Goal: Task Accomplishment & Management: Manage account settings

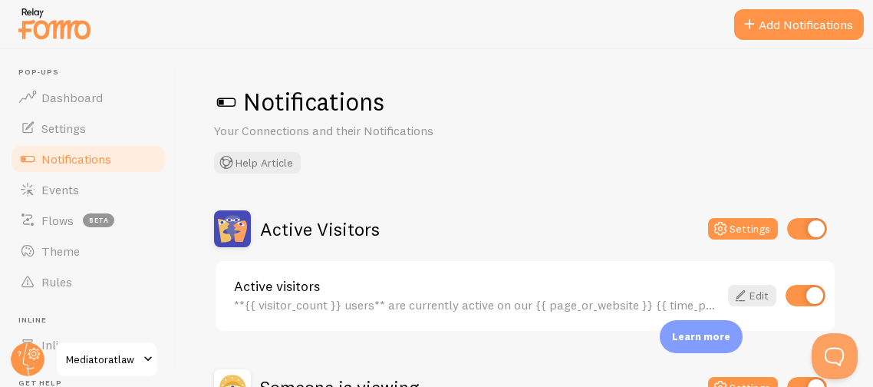
click at [561, 199] on div "Notifications Your Connections and their Notifications Help Article Active Visi…" at bounding box center [525, 217] width 696 height 337
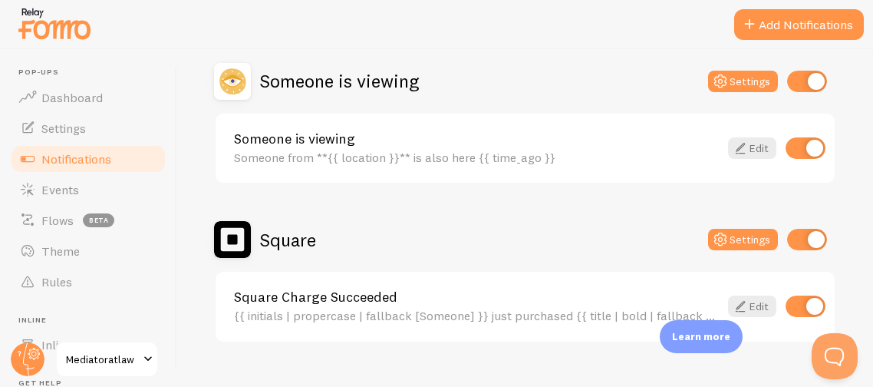
scroll to position [334, 0]
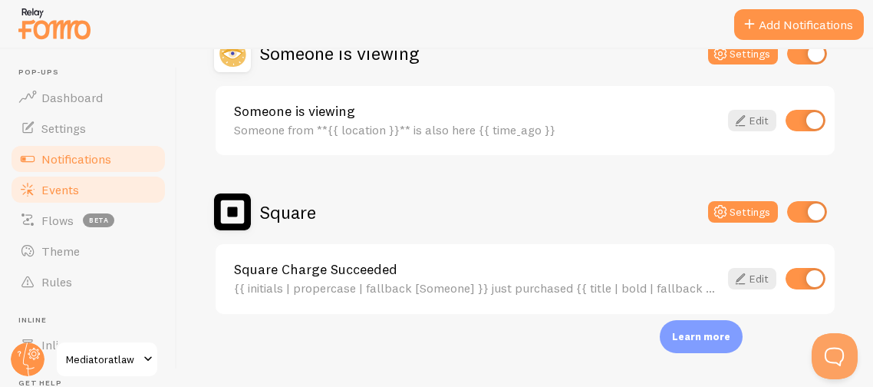
click at [103, 188] on link "Events" at bounding box center [88, 189] width 158 height 31
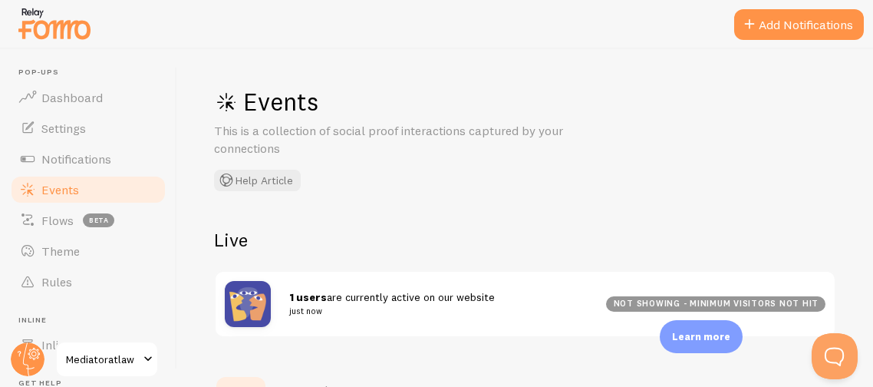
click at [331, 229] on h2 "Live" at bounding box center [525, 240] width 622 height 24
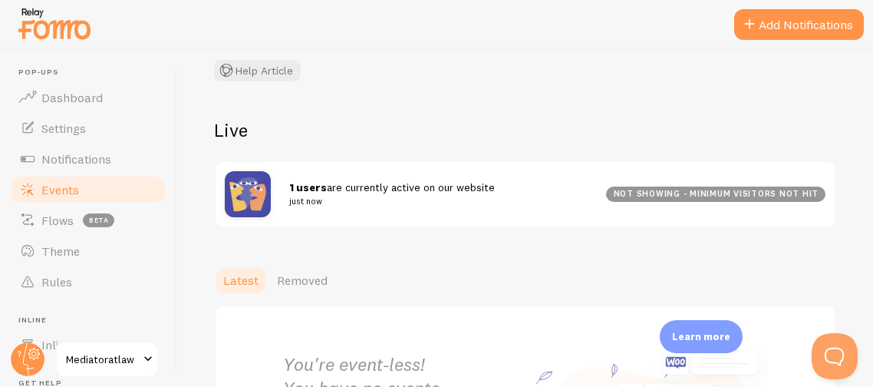
scroll to position [111, 0]
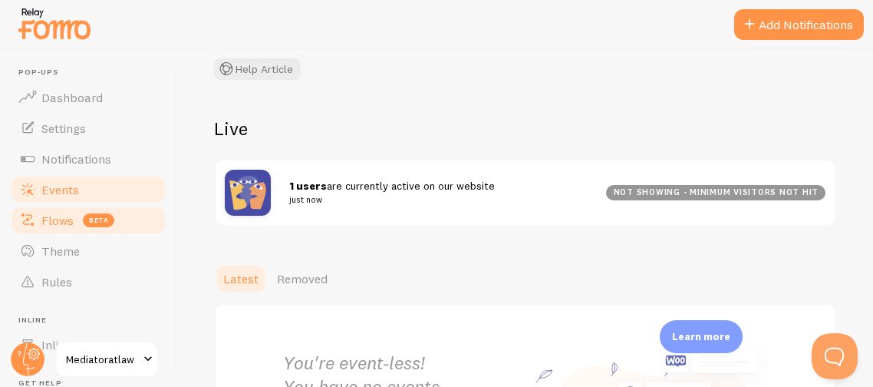
click at [44, 224] on span "Flows" at bounding box center [57, 219] width 32 height 15
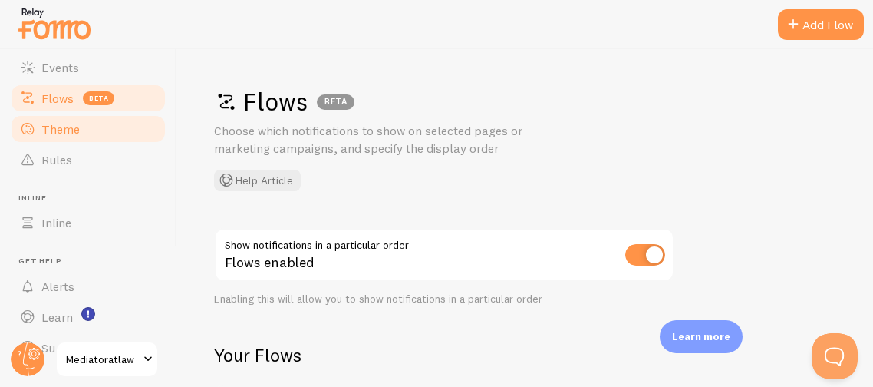
scroll to position [153, 0]
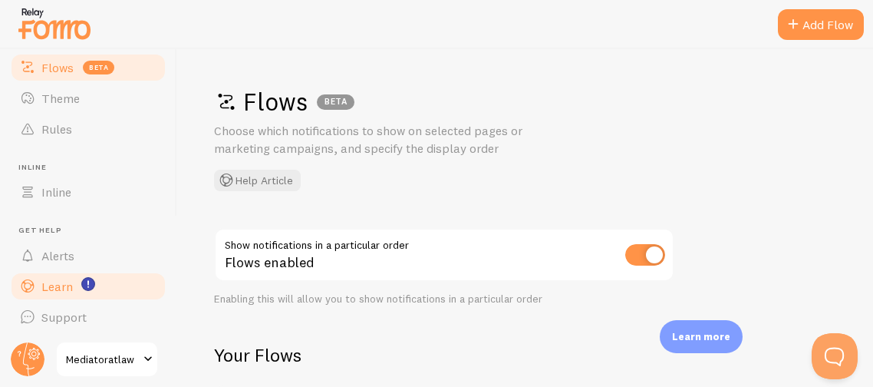
click at [69, 290] on span "Learn" at bounding box center [56, 285] width 31 height 15
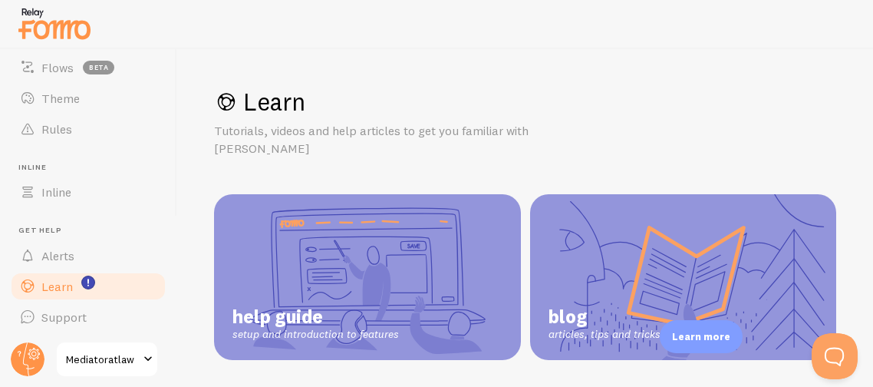
click at [318, 265] on link "help guide setup and introduction to features" at bounding box center [367, 277] width 307 height 166
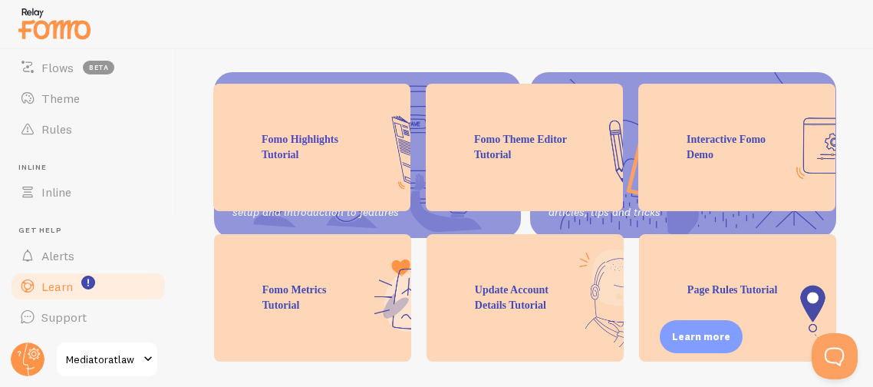
scroll to position [337, 0]
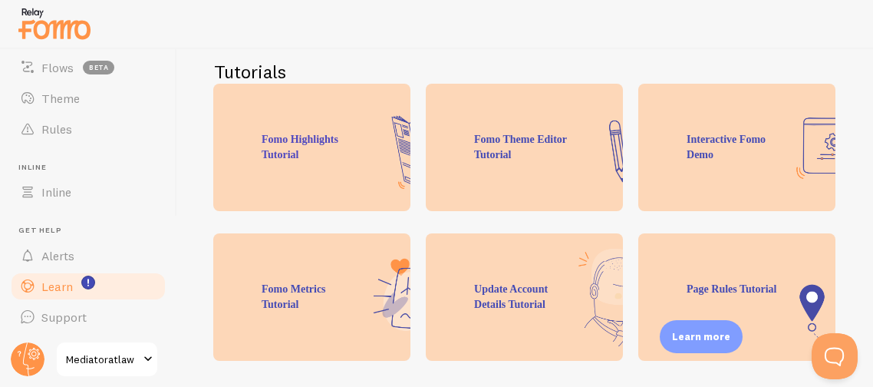
click at [693, 156] on div "Interactive Fomo Demo" at bounding box center [736, 147] width 197 height 127
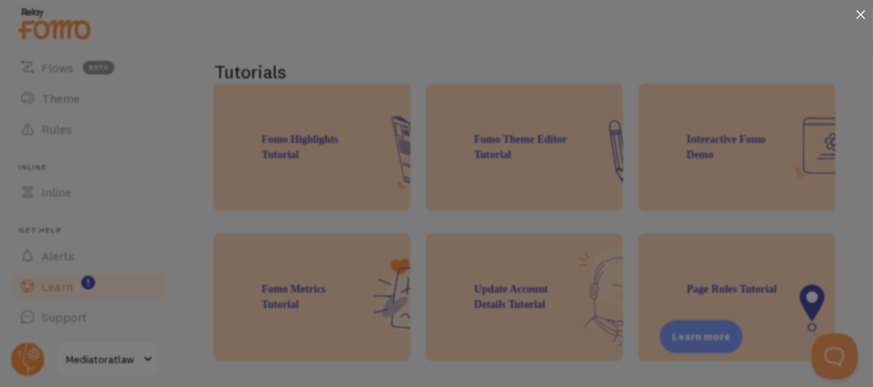
click at [861, 12] on icon at bounding box center [860, 14] width 8 height 8
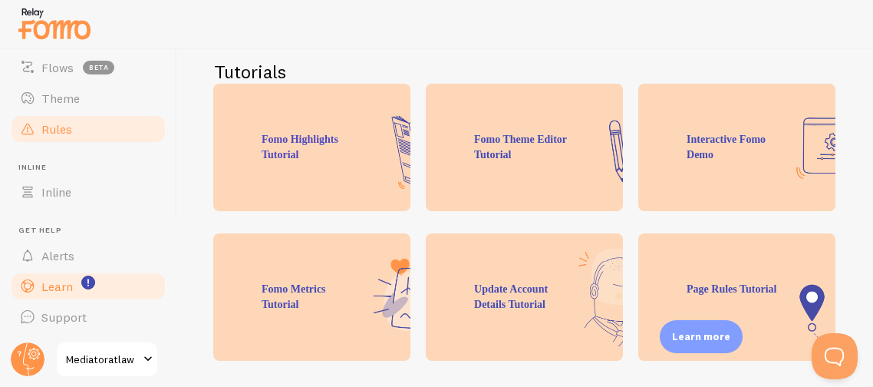
click at [43, 123] on span "Rules" at bounding box center [56, 128] width 31 height 15
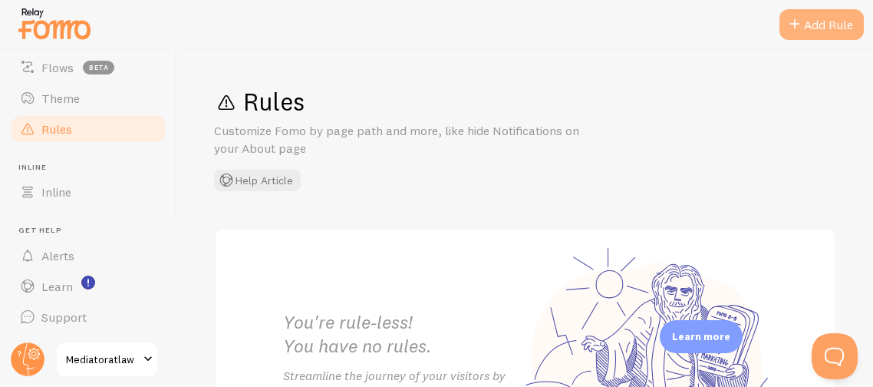
click at [822, 28] on div "Add Rule" at bounding box center [821, 24] width 84 height 31
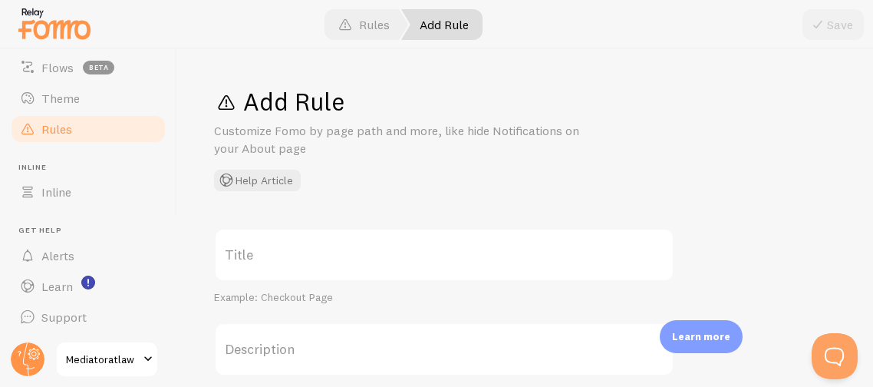
click at [408, 248] on label "Title" at bounding box center [444, 255] width 460 height 54
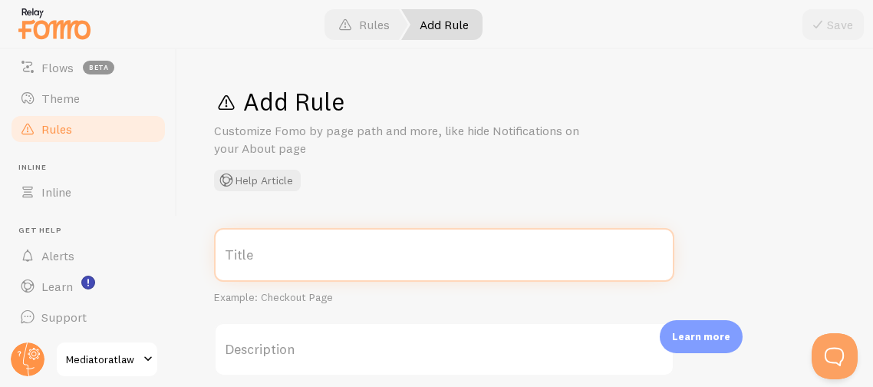
click at [408, 248] on input "Title" at bounding box center [444, 255] width 460 height 54
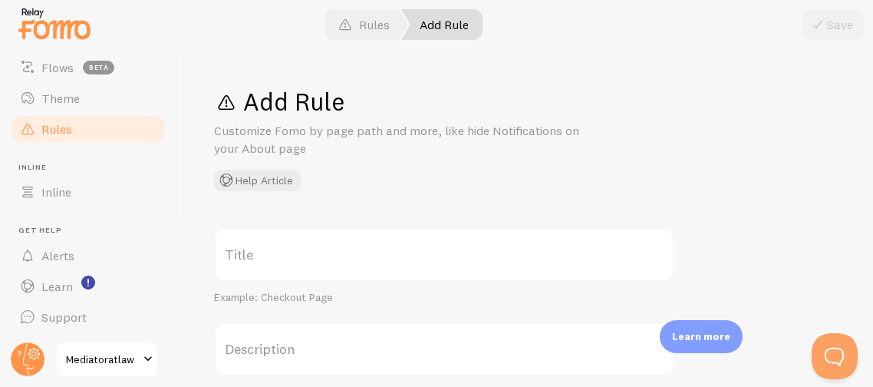
click at [745, 220] on div "Add Rule Customize Fomo by page path and more, like hide Notifications on your …" at bounding box center [525, 217] width 696 height 337
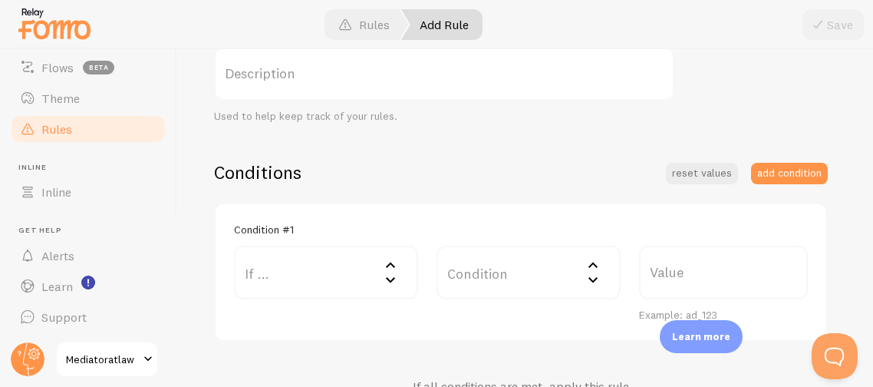
scroll to position [306, 0]
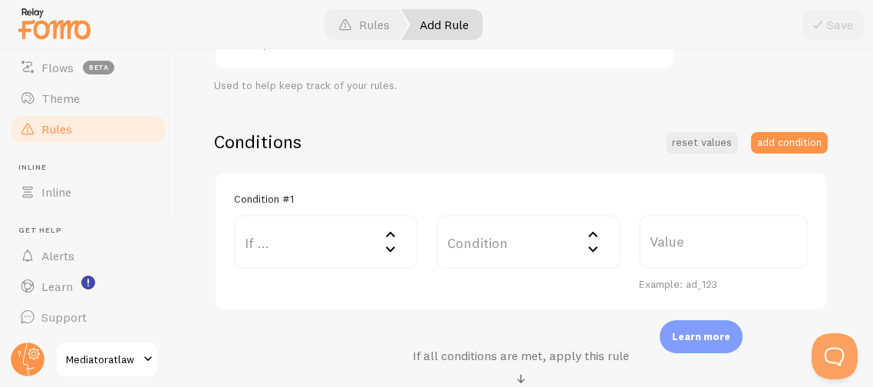
click at [392, 253] on icon at bounding box center [390, 248] width 18 height 18
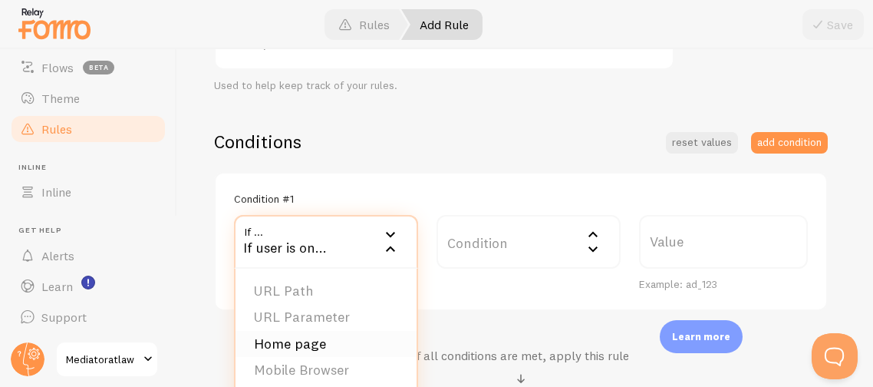
click at [322, 341] on li "Home page" at bounding box center [325, 344] width 181 height 27
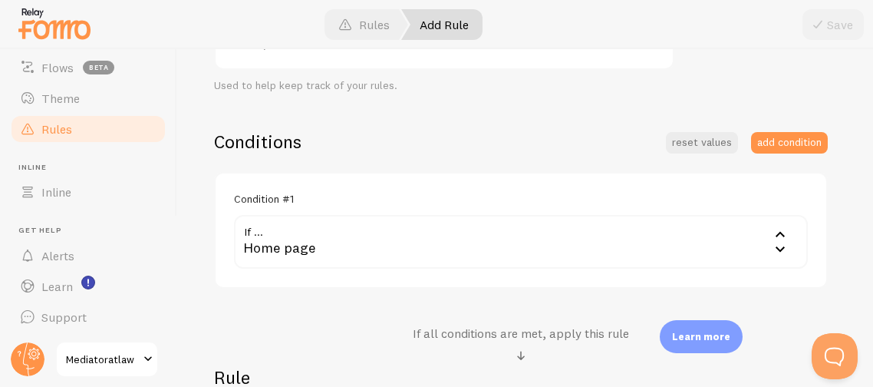
click at [587, 216] on div "Home page" at bounding box center [521, 242] width 574 height 54
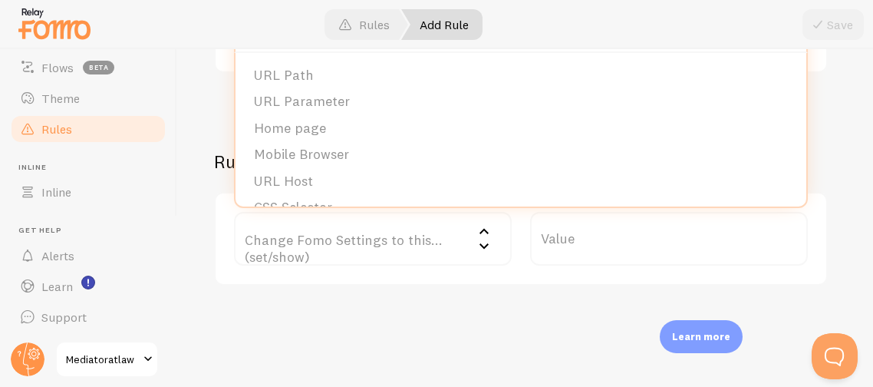
scroll to position [551, 0]
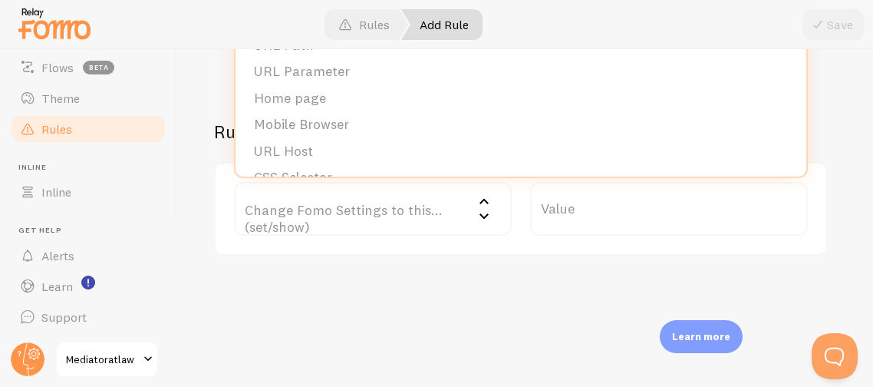
click at [468, 258] on div "Add Rule Customize Fomo by page path and more, like hide Notifications on your …" at bounding box center [525, 217] width 696 height 337
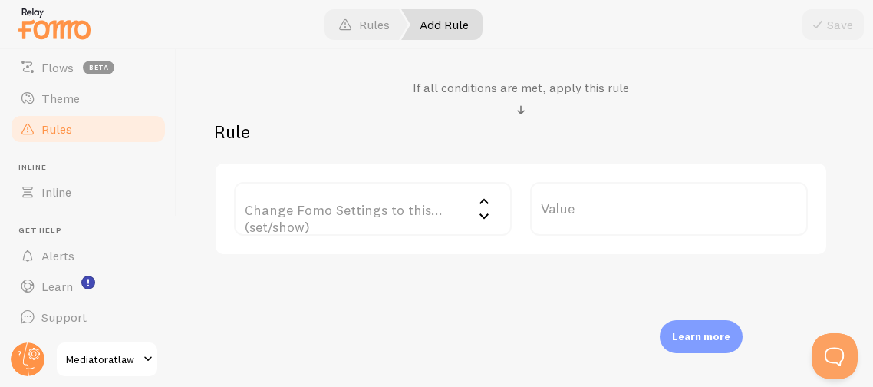
click at [485, 216] on icon at bounding box center [483, 215] width 9 height 5
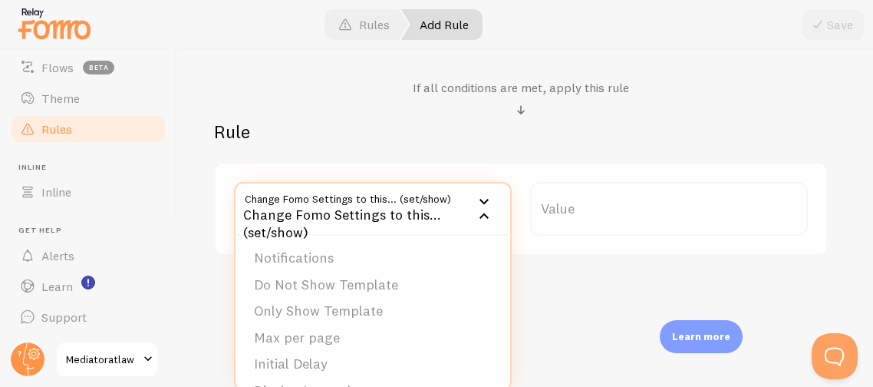
click at [647, 120] on h2 "Rule" at bounding box center [521, 132] width 614 height 24
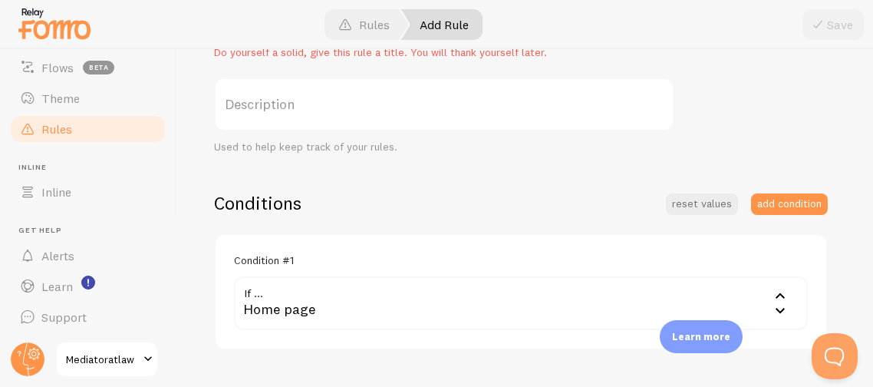
scroll to position [275, 0]
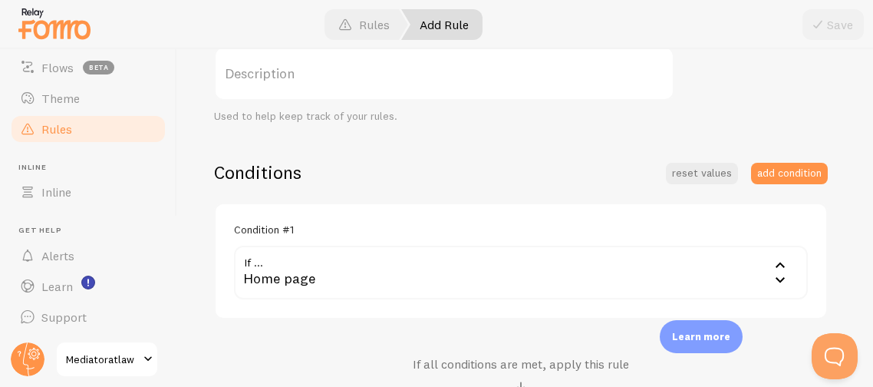
click at [432, 267] on div "Home page" at bounding box center [521, 272] width 574 height 54
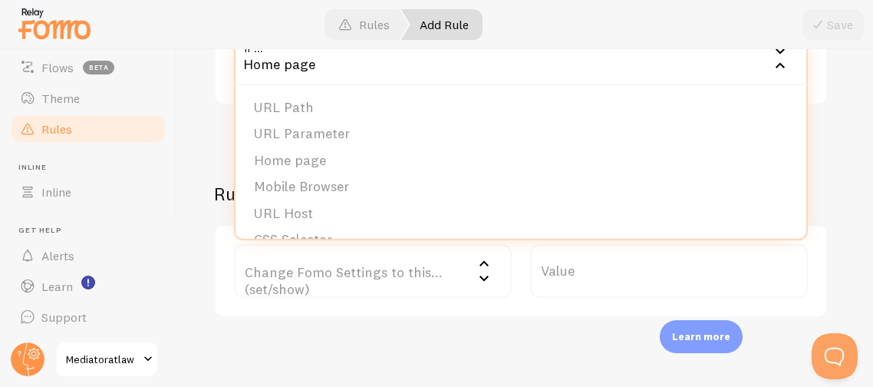
scroll to position [490, 0]
click at [620, 163] on li "Home page" at bounding box center [520, 159] width 571 height 27
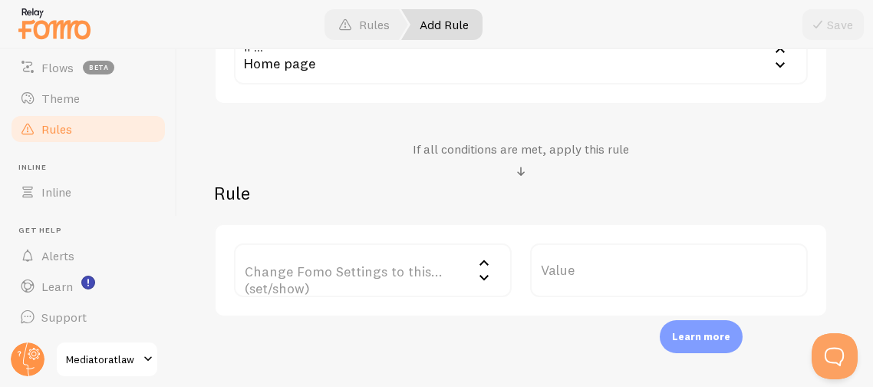
click at [312, 62] on div "Home page" at bounding box center [521, 58] width 574 height 54
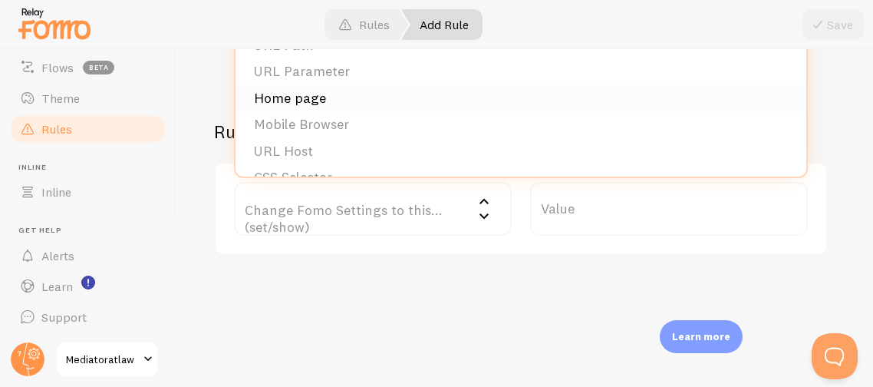
scroll to position [554, 0]
click at [347, 166] on li "CSS Selector" at bounding box center [520, 175] width 571 height 27
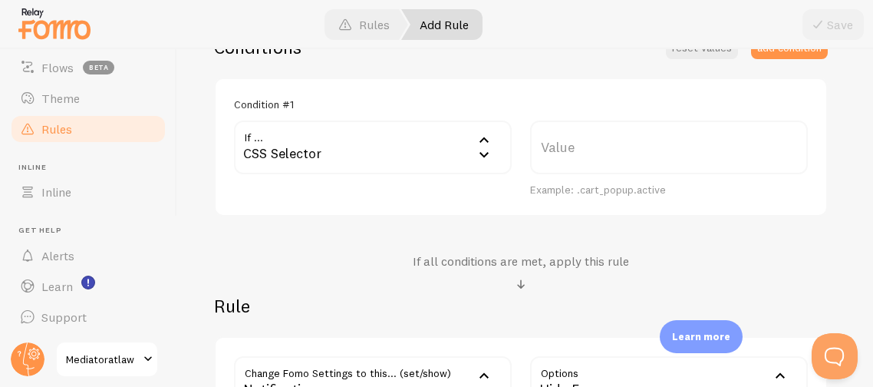
scroll to position [370, 0]
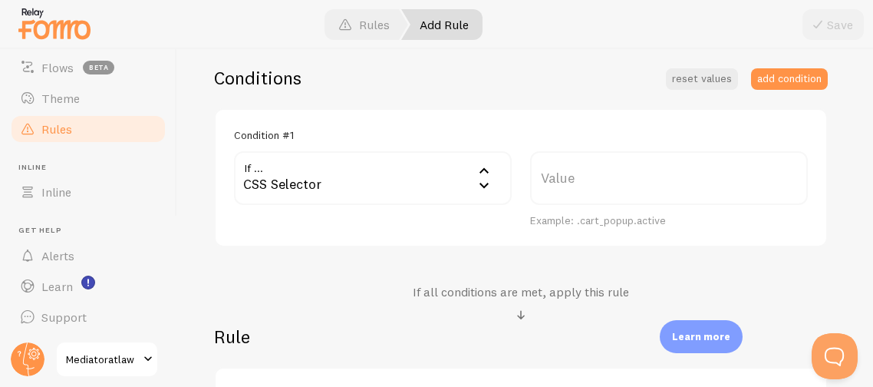
click at [252, 188] on div "CSS Selector" at bounding box center [373, 178] width 278 height 54
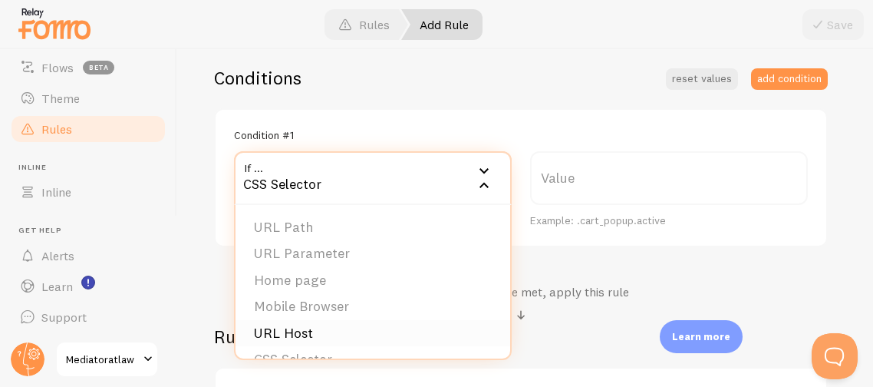
click at [261, 334] on li "URL Host" at bounding box center [372, 333] width 275 height 27
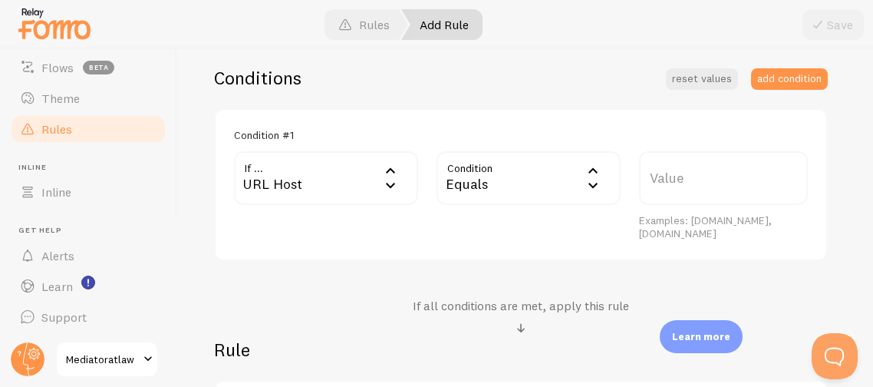
click at [663, 173] on label "Value" at bounding box center [723, 178] width 169 height 54
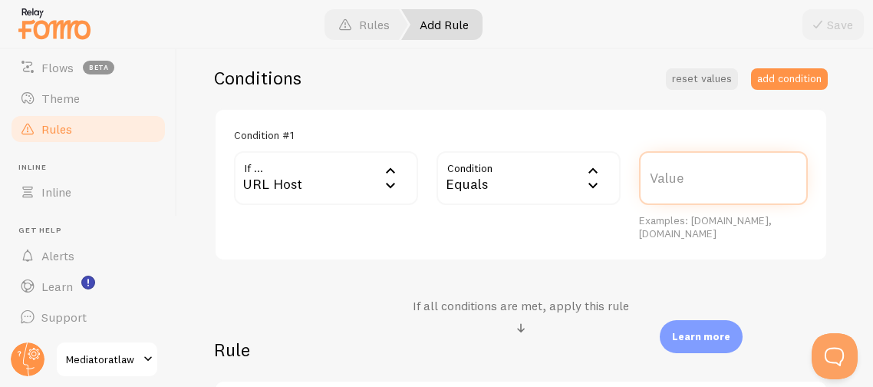
click at [663, 173] on input "Value" at bounding box center [723, 178] width 169 height 54
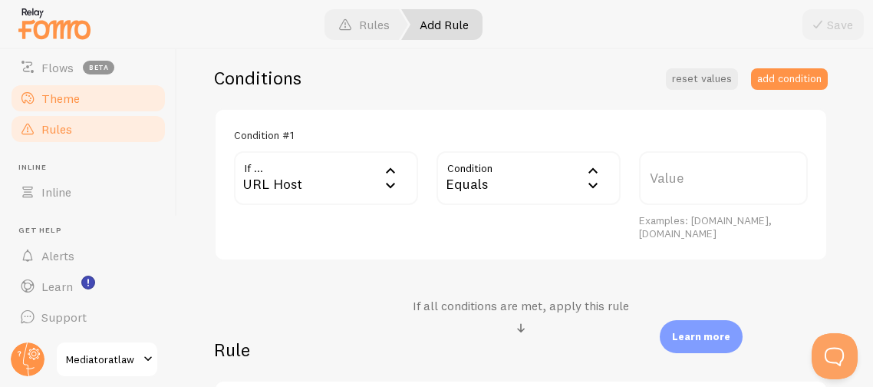
click at [67, 106] on link "Theme" at bounding box center [88, 98] width 158 height 31
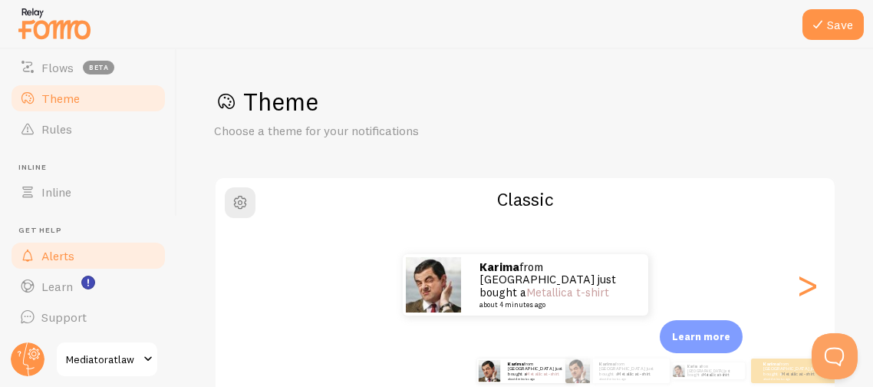
click at [31, 248] on span at bounding box center [27, 255] width 18 height 18
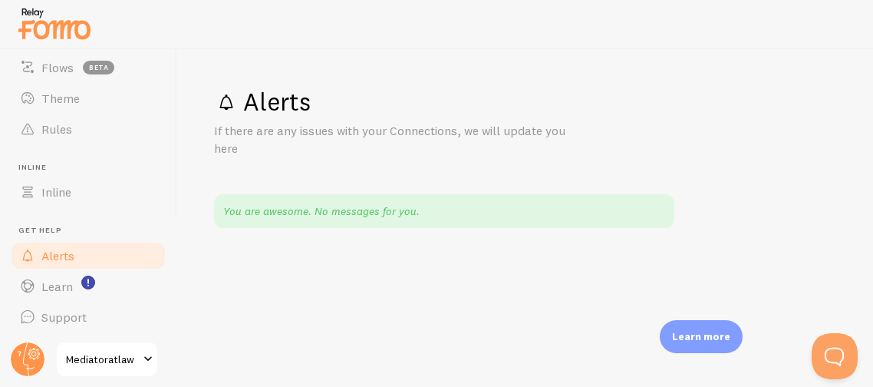
click at [180, 63] on div "Alerts If there are any issues with your Connections, we will update you here Y…" at bounding box center [525, 217] width 696 height 337
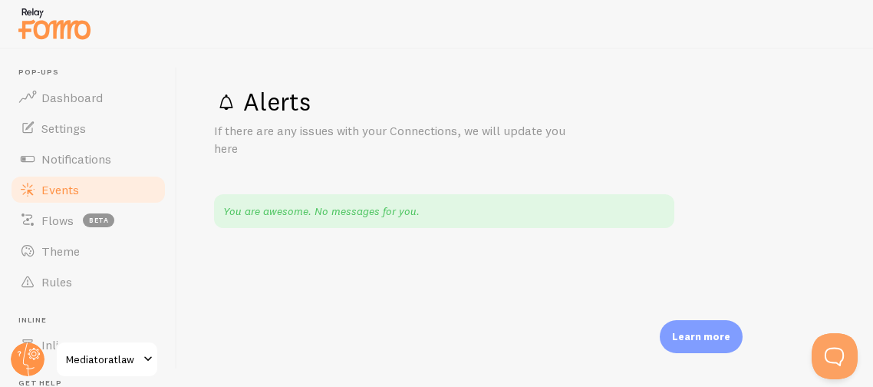
click at [56, 187] on span "Events" at bounding box center [60, 189] width 38 height 15
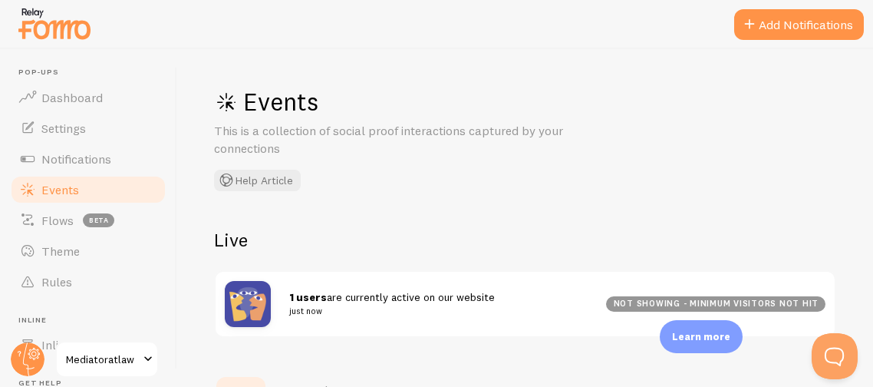
click at [380, 168] on div "Events This is a collection of social proof interactions captured by your conne…" at bounding box center [444, 138] width 460 height 105
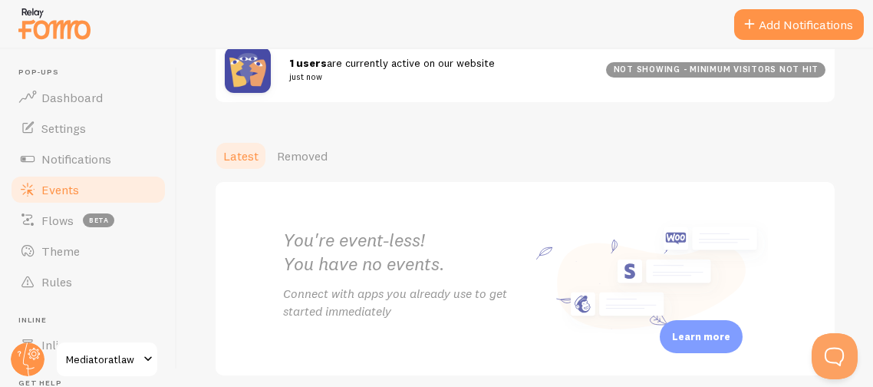
scroll to position [265, 0]
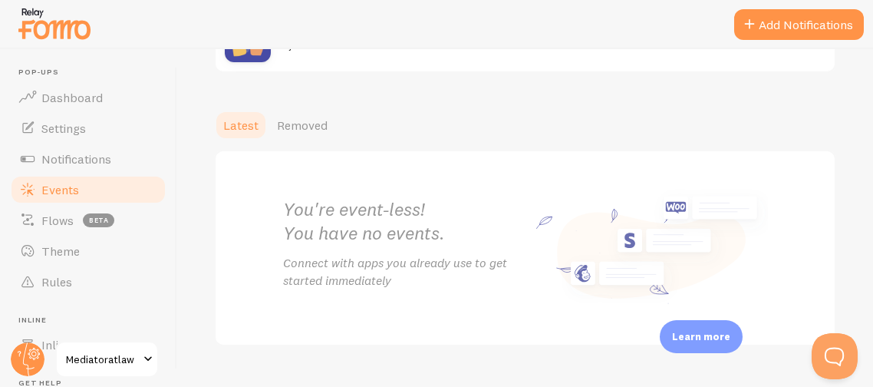
click at [304, 219] on h2 "You're event-less! You have no events." at bounding box center [404, 221] width 242 height 48
click at [495, 257] on p "Connect with apps you already use to get started immediately" at bounding box center [404, 271] width 242 height 35
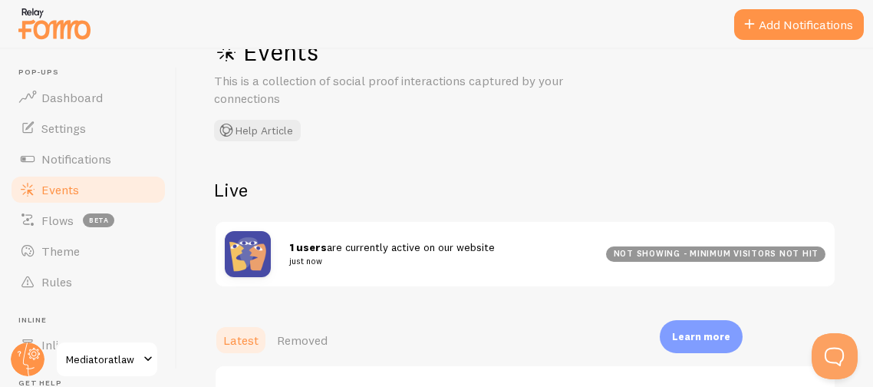
scroll to position [19, 0]
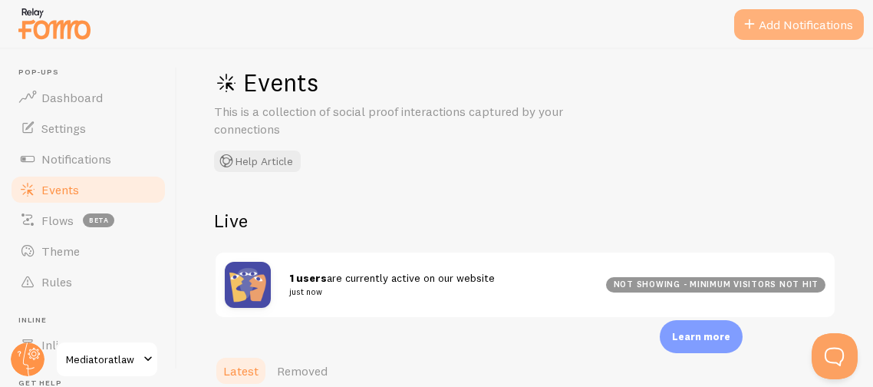
click at [811, 24] on button "Add Notifications" at bounding box center [799, 24] width 130 height 31
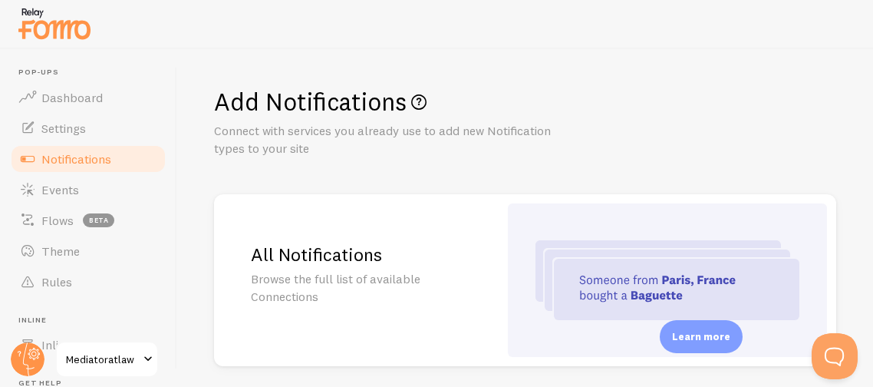
click at [584, 135] on div "Add Notifications Connect with services you already use to add new Notification…" at bounding box center [525, 121] width 622 height 71
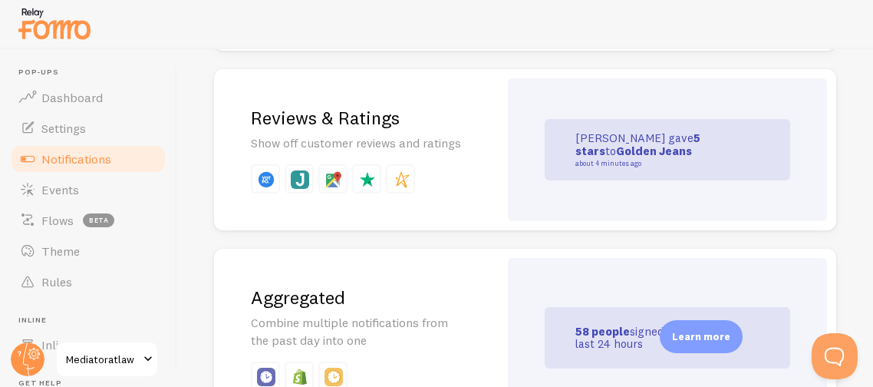
scroll to position [490, 0]
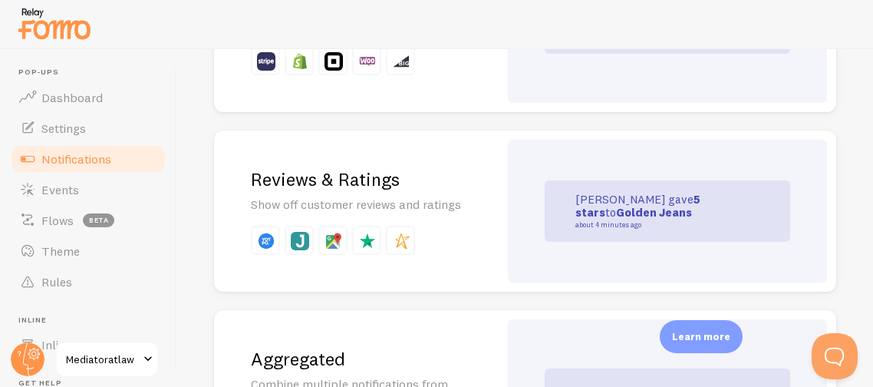
click at [318, 191] on div "Reviews & Ratings Show off customer reviews and ratings" at bounding box center [356, 210] width 285 height 161
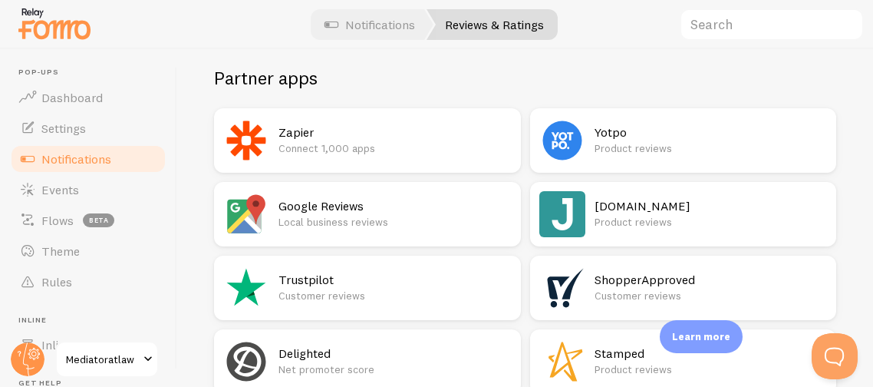
scroll to position [275, 0]
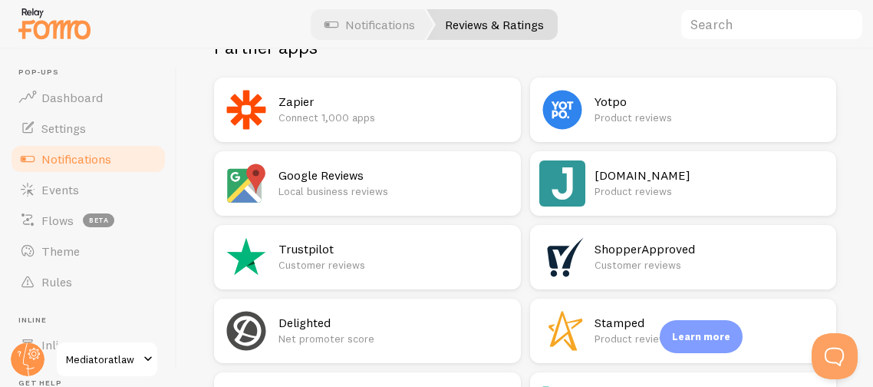
click at [302, 187] on p "Local business reviews" at bounding box center [394, 190] width 233 height 15
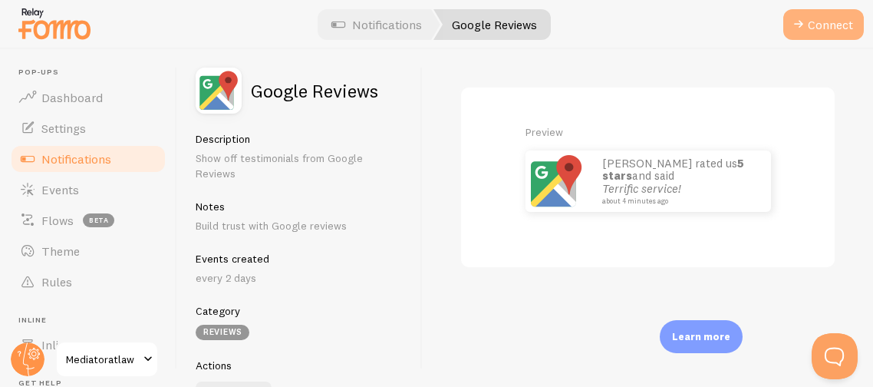
click at [822, 39] on button "Connect" at bounding box center [823, 24] width 81 height 31
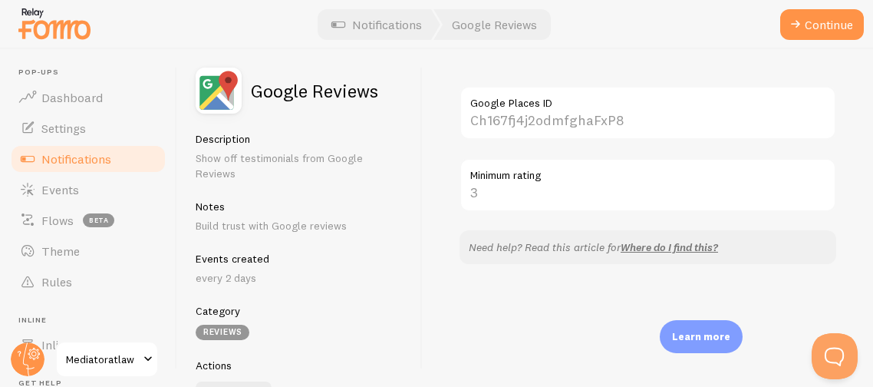
click at [759, 73] on div "Google Places ID Minimum rating Need help? Read this article for Where do I fin…" at bounding box center [648, 217] width 450 height 337
click at [738, 64] on div "Google Places ID Minimum rating Need help? Read this article for Where do I fin…" at bounding box center [648, 217] width 450 height 337
click at [827, 20] on button "Continue" at bounding box center [822, 24] width 84 height 31
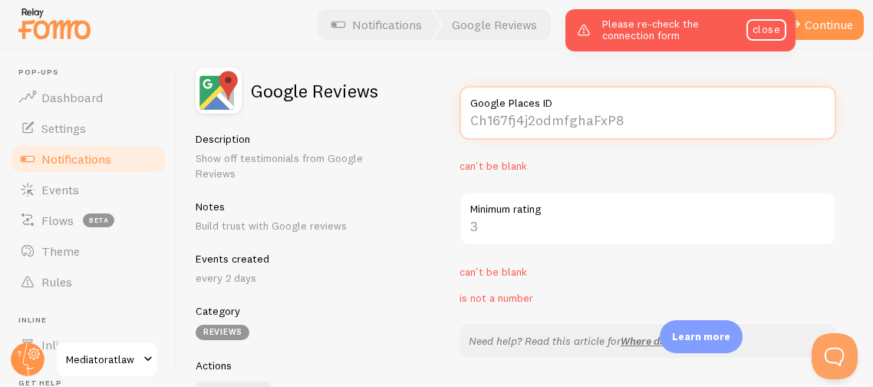
click at [619, 112] on input "Google Places ID" at bounding box center [647, 113] width 377 height 54
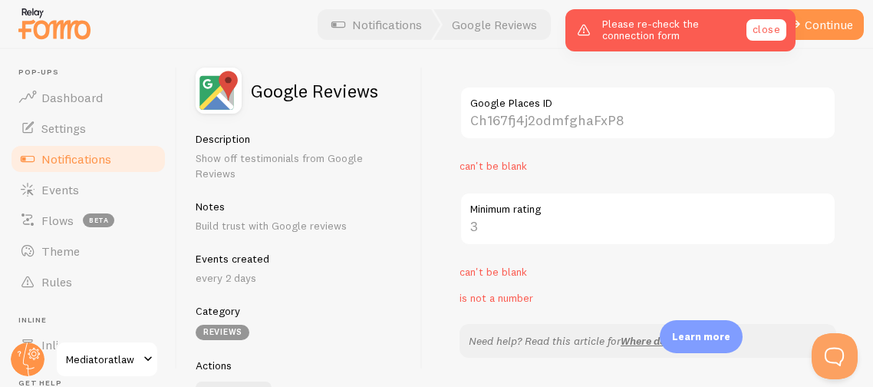
click at [759, 24] on link "close" at bounding box center [766, 29] width 40 height 21
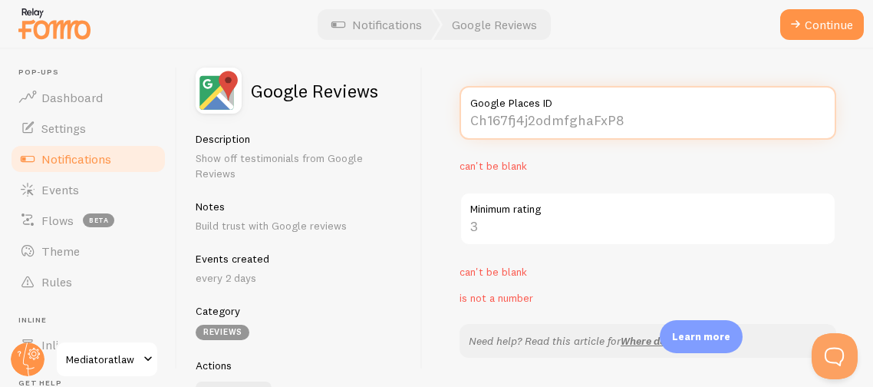
click at [620, 120] on input "Google Places ID" at bounding box center [647, 113] width 377 height 54
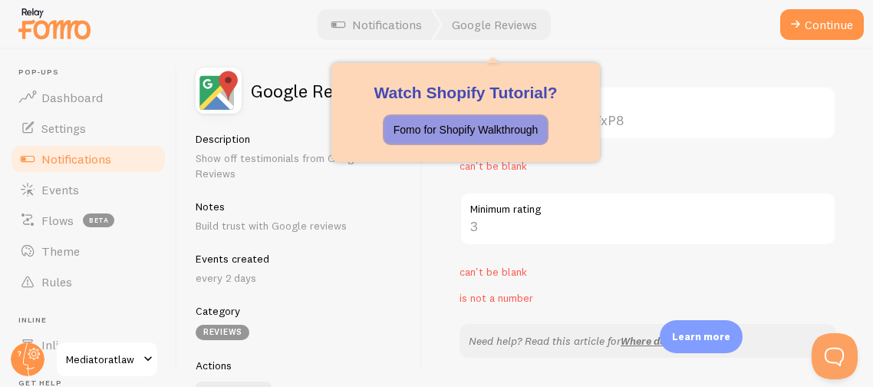
click at [491, 130] on p "Fomo for Shopify Walkthrough" at bounding box center [465, 129] width 145 height 15
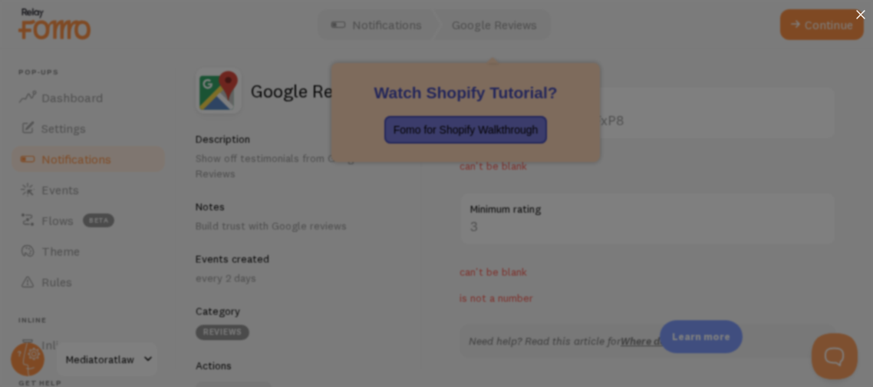
click at [859, 16] on icon at bounding box center [860, 14] width 9 height 9
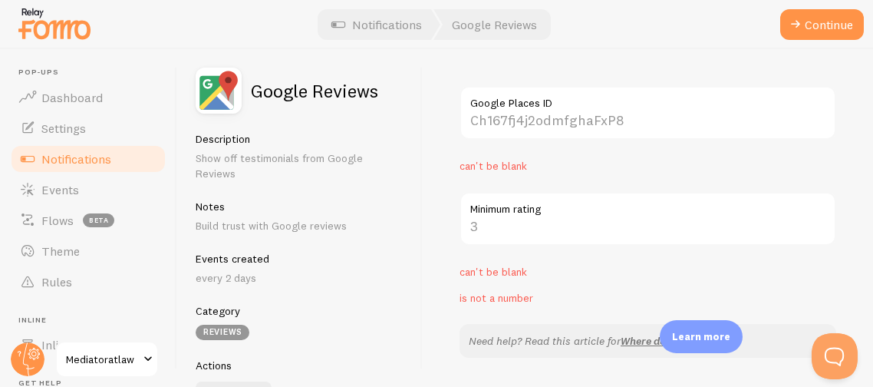
click at [291, 200] on div "Notes Build trust with Google reviews" at bounding box center [300, 216] width 208 height 34
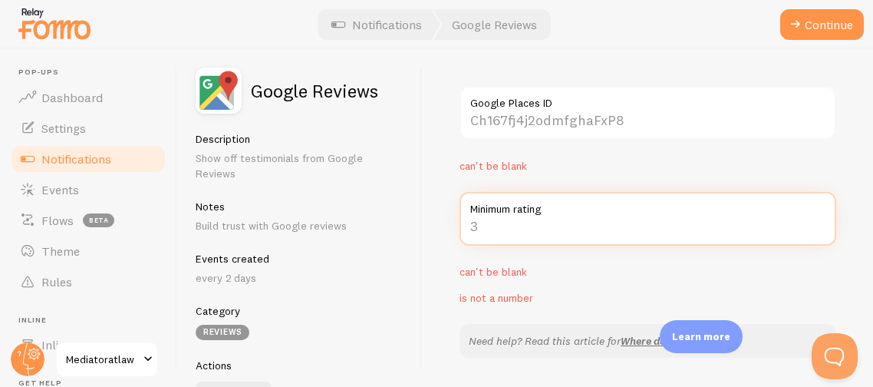
click at [479, 226] on input "Minimum rating" at bounding box center [647, 219] width 377 height 54
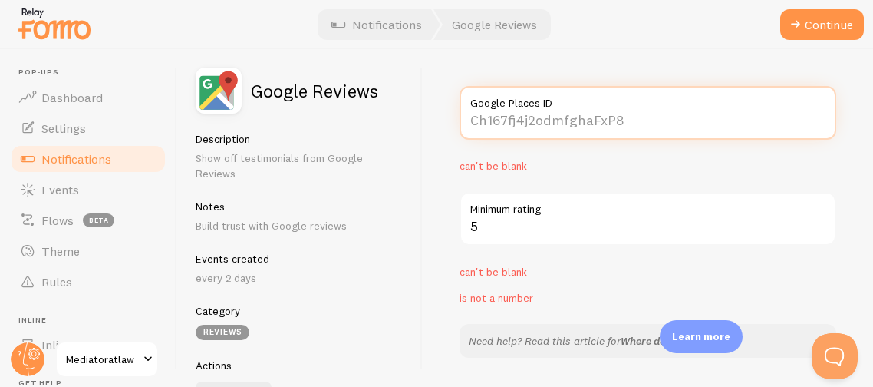
click at [620, 118] on input "Google Places ID" at bounding box center [647, 113] width 377 height 54
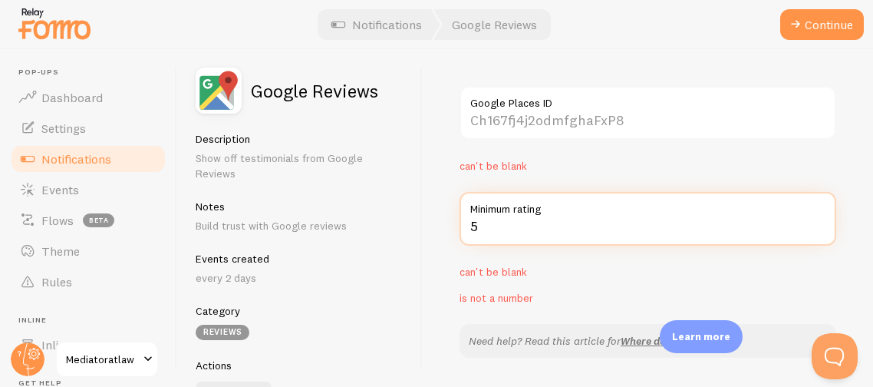
click at [488, 224] on input "5" at bounding box center [647, 219] width 377 height 54
click at [821, 224] on input "6" at bounding box center [647, 219] width 377 height 54
click at [821, 229] on input "5" at bounding box center [647, 219] width 377 height 54
click at [821, 229] on input "4" at bounding box center [647, 219] width 377 height 54
type input "3"
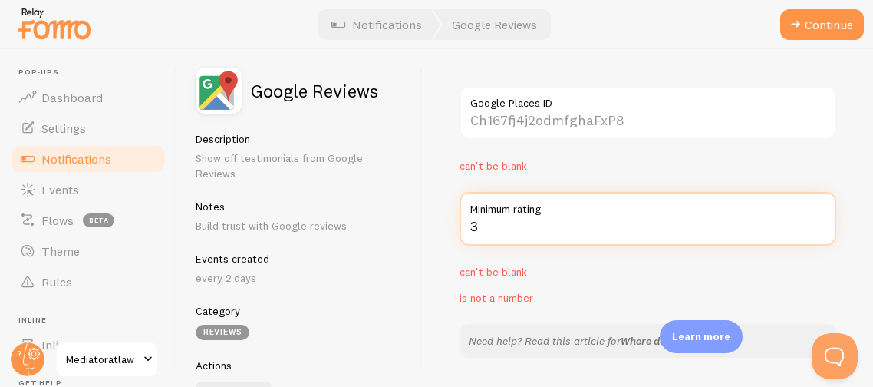
click at [821, 229] on input "3" at bounding box center [647, 219] width 377 height 54
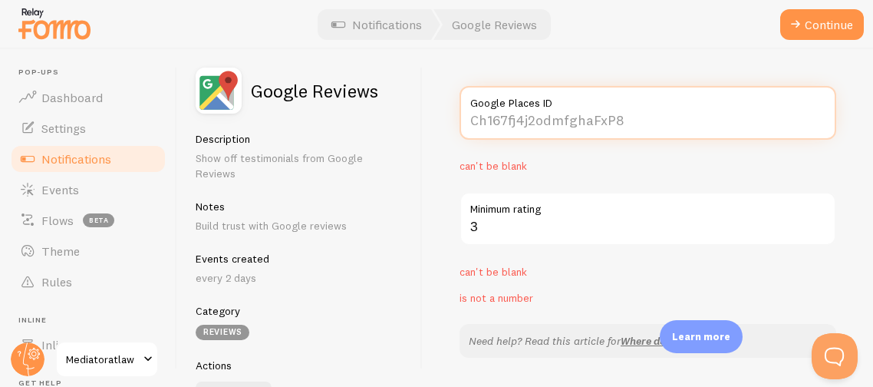
click at [676, 127] on input "Google Places ID" at bounding box center [647, 113] width 377 height 54
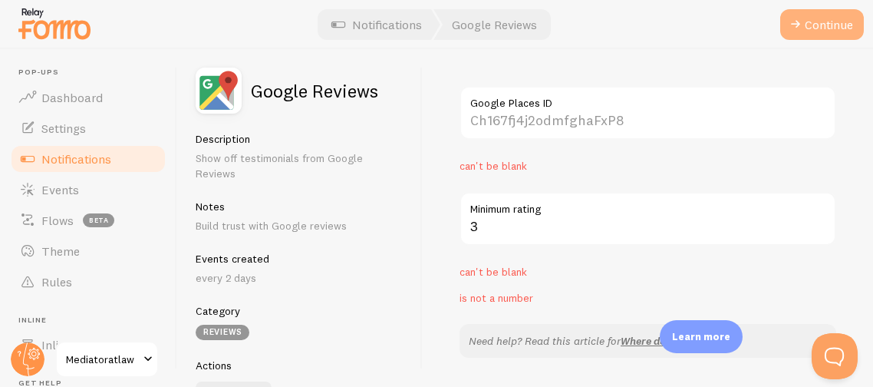
click at [805, 28] on button "Continue" at bounding box center [822, 24] width 84 height 31
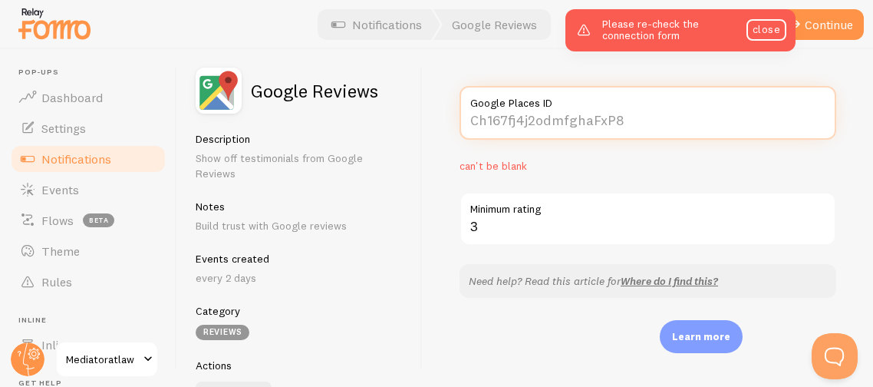
click at [665, 133] on input "Google Places ID" at bounding box center [647, 113] width 377 height 54
paste input "[URL][DOMAIN_NAME]"
click at [572, 117] on input "[URL][DOMAIN_NAME]" at bounding box center [647, 113] width 377 height 54
click at [635, 118] on input "CdUpTBqaceyOEAE/review" at bounding box center [647, 113] width 377 height 54
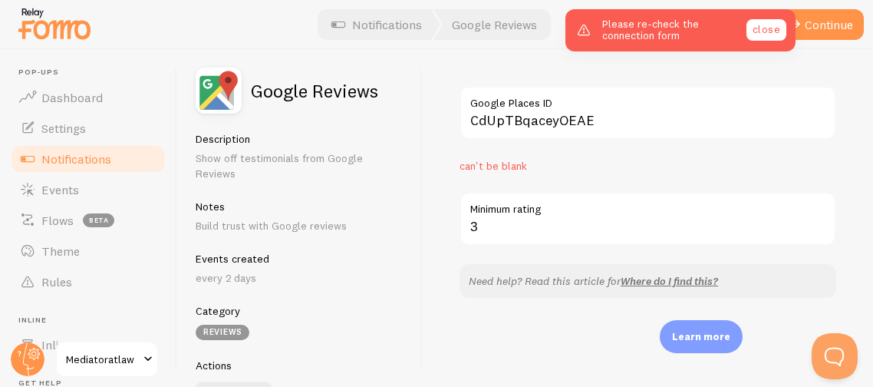
click at [757, 31] on link "close" at bounding box center [766, 29] width 40 height 21
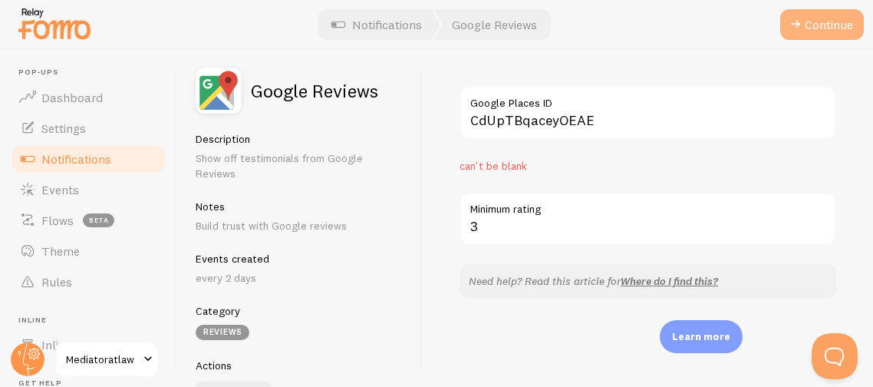
click at [794, 28] on span at bounding box center [795, 24] width 18 height 18
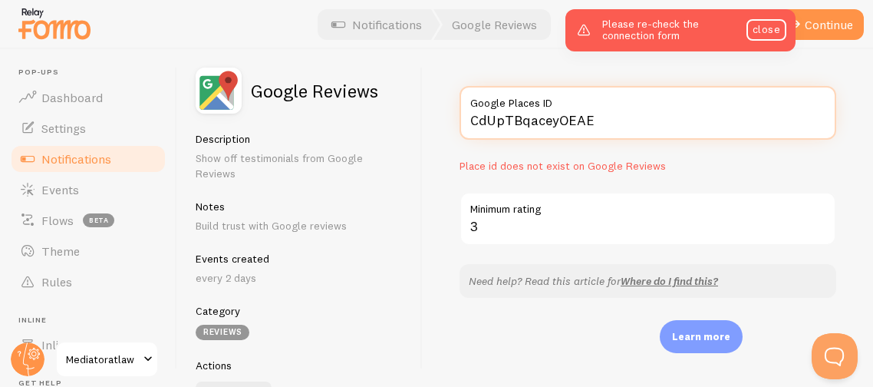
click at [590, 117] on input "CdUpTBqaceyOEAE" at bounding box center [647, 113] width 377 height 54
click at [611, 114] on input "CdUpTBqaceyOEAE" at bounding box center [647, 113] width 377 height 54
type input "C"
paste input "6524089138"
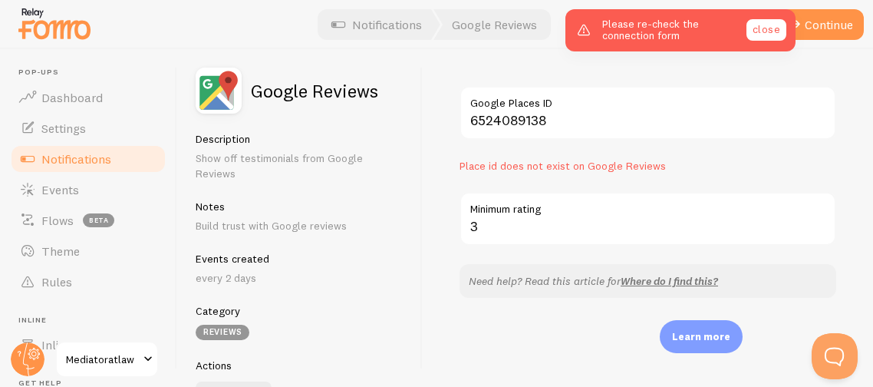
click at [755, 35] on link "close" at bounding box center [766, 29] width 40 height 21
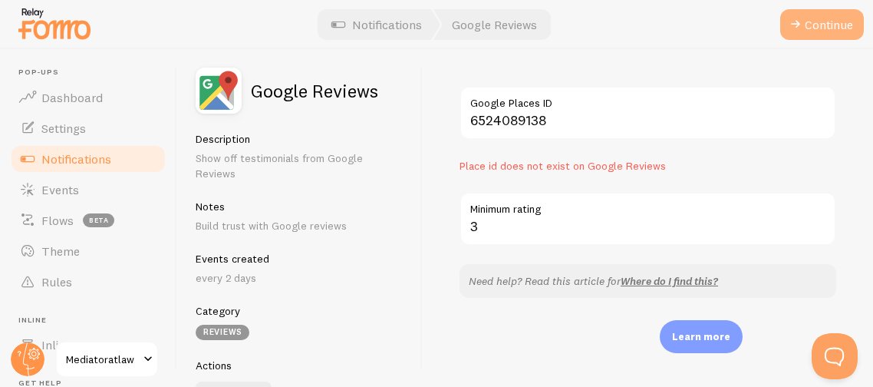
click at [814, 17] on button "Continue" at bounding box center [822, 24] width 84 height 31
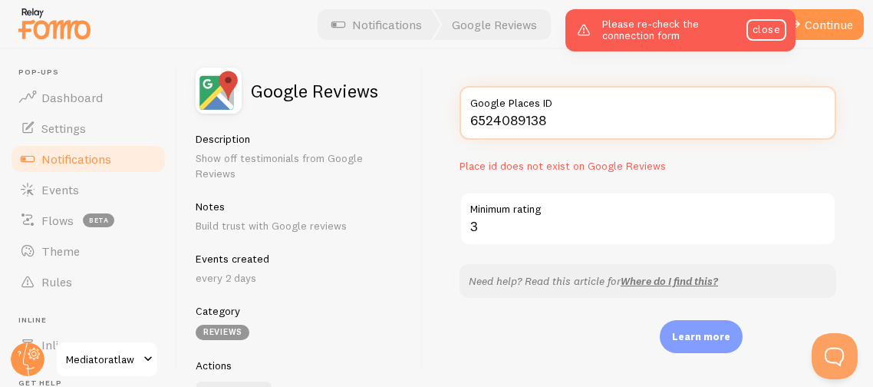
click at [605, 123] on input "6524089138" at bounding box center [647, 113] width 377 height 54
type input "6"
drag, startPoint x: 627, startPoint y: 117, endPoint x: 493, endPoint y: 118, distance: 133.5
click at [493, 118] on input "Google Places ID" at bounding box center [647, 113] width 377 height 54
paste input "[URL][DOMAIN_NAME]"
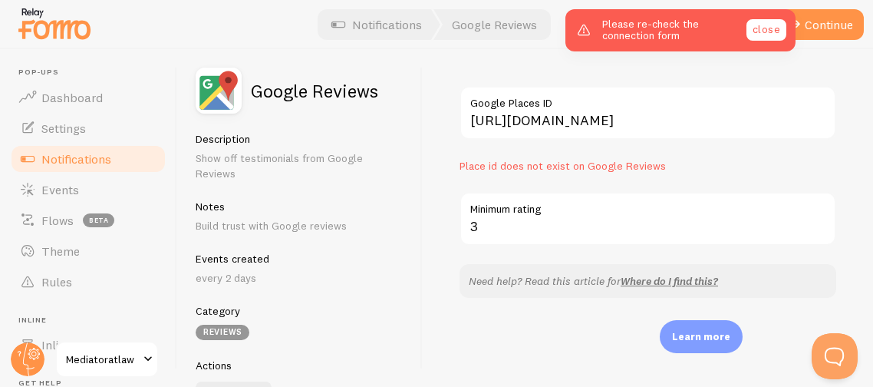
click at [762, 38] on link "close" at bounding box center [766, 29] width 40 height 21
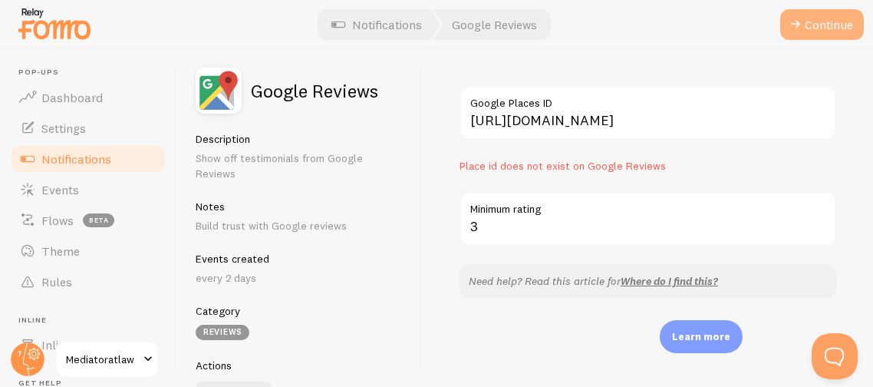
click at [800, 23] on span at bounding box center [795, 24] width 18 height 18
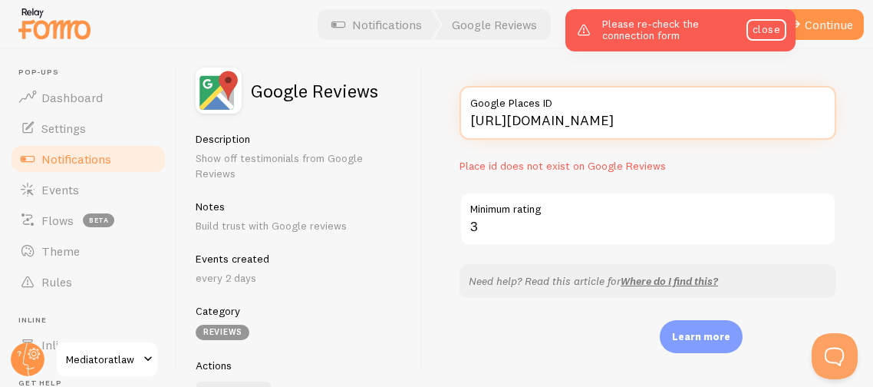
click at [571, 119] on input "[URL][DOMAIN_NAME]" at bounding box center [647, 113] width 377 height 54
click at [633, 121] on input "CdUpTBqaceyOEAE/review" at bounding box center [647, 113] width 377 height 54
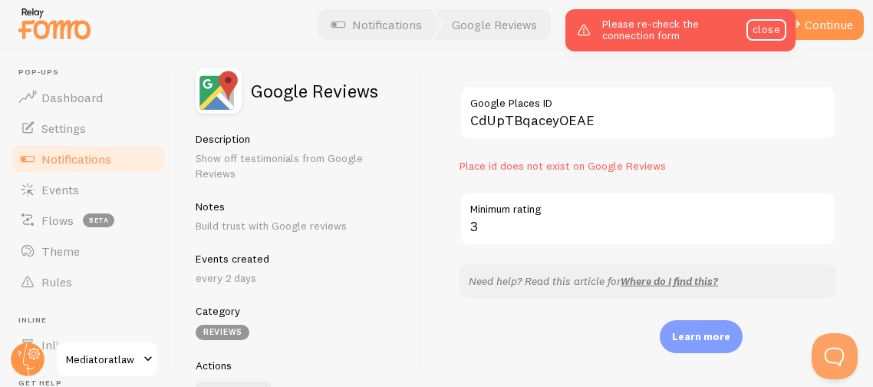
click at [439, 251] on div "CdUpTBqaceyOEAE Google Places ID Place id does not exist on Google Reviews 3 Mi…" at bounding box center [648, 217] width 450 height 337
click at [774, 27] on link "close" at bounding box center [766, 29] width 40 height 21
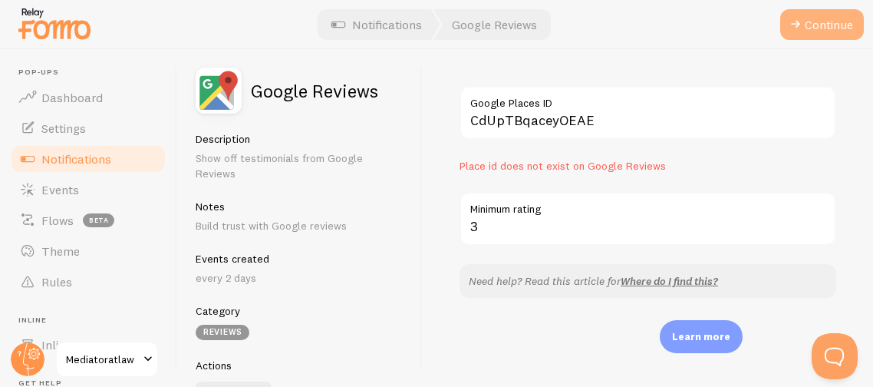
click at [793, 25] on span at bounding box center [795, 24] width 18 height 18
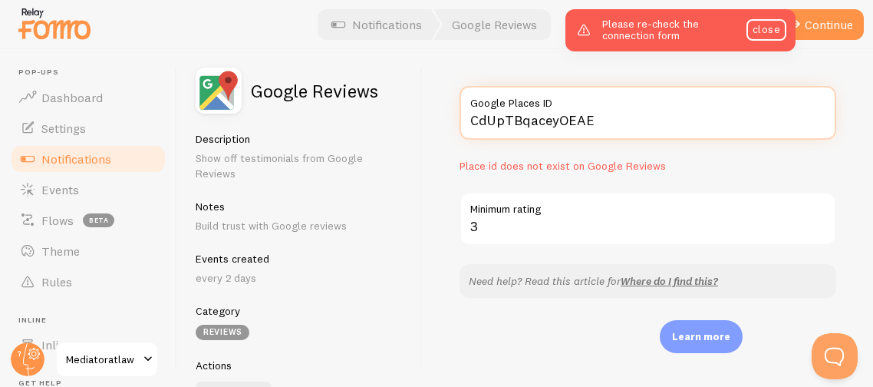
click at [608, 111] on input "CdUpTBqaceyOEAE" at bounding box center [647, 113] width 377 height 54
type input "C"
paste input "[URL][DOMAIN_NAME]"
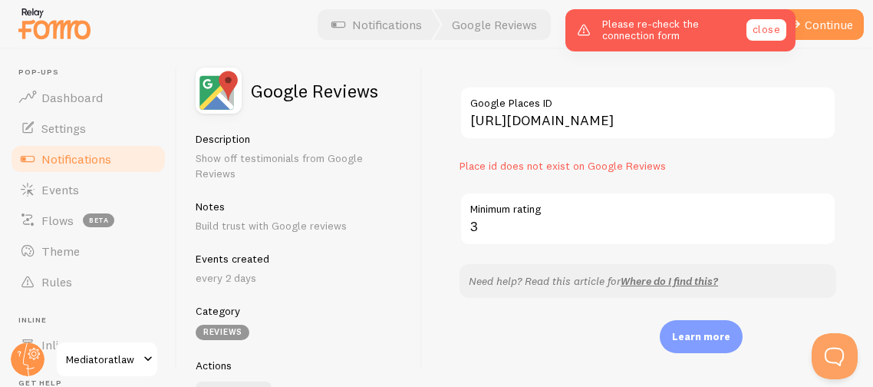
click at [754, 24] on link "close" at bounding box center [766, 29] width 40 height 21
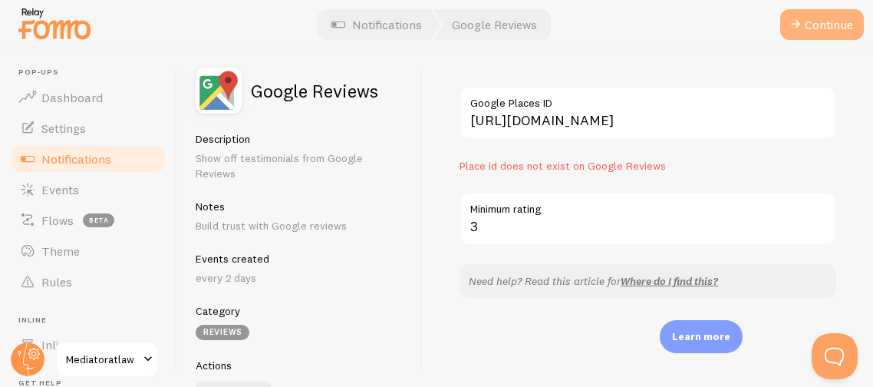
click at [796, 25] on span at bounding box center [795, 24] width 18 height 18
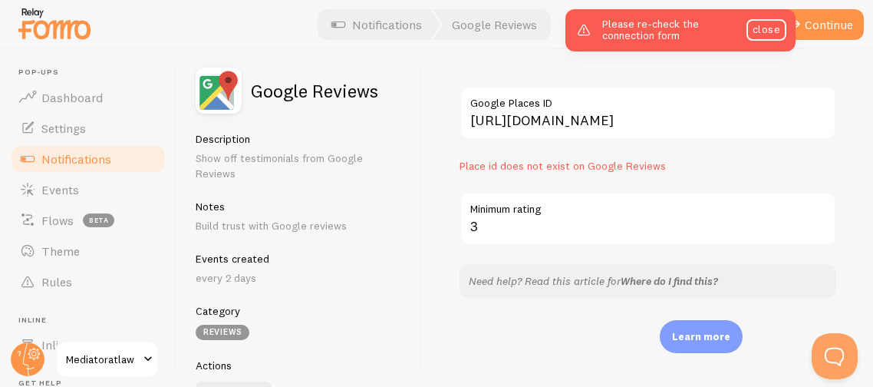
click at [662, 285] on link "Where do I find this?" at bounding box center [668, 281] width 97 height 14
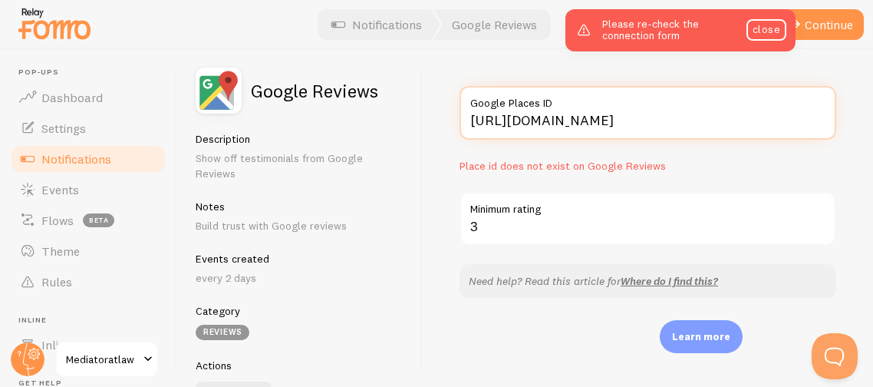
click at [570, 120] on input "[URL][DOMAIN_NAME]" at bounding box center [647, 113] width 377 height 54
click at [634, 121] on input "CdUpTBqaceyOEAE/review" at bounding box center [647, 113] width 377 height 54
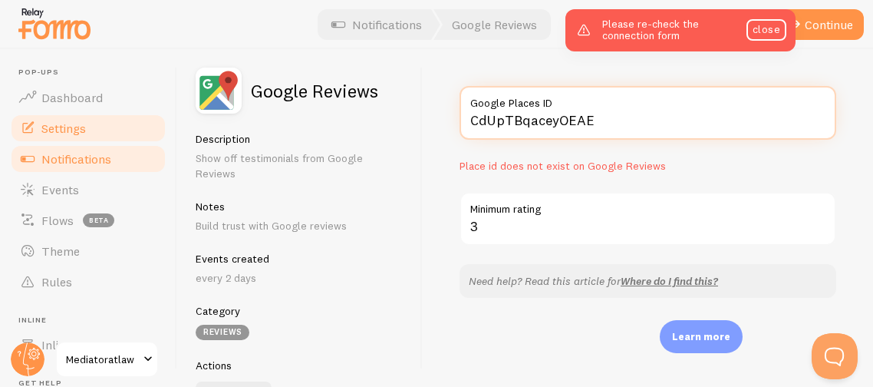
type input "CdUpTBqaceyOEAE"
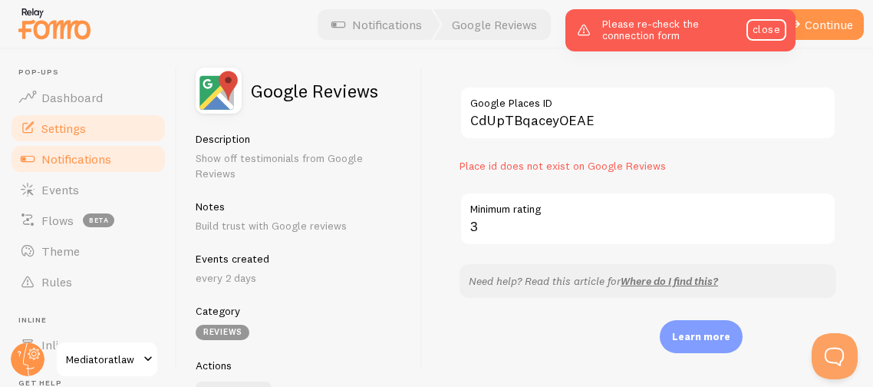
click at [65, 120] on span "Settings" at bounding box center [63, 127] width 44 height 15
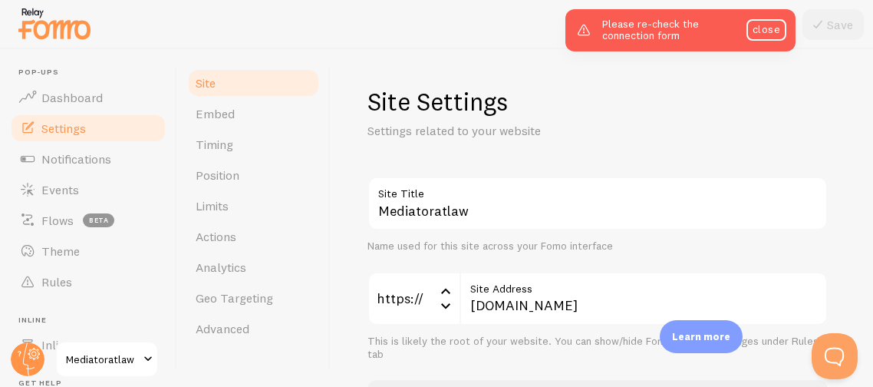
click at [581, 124] on p "Settings related to your website" at bounding box center [551, 131] width 368 height 18
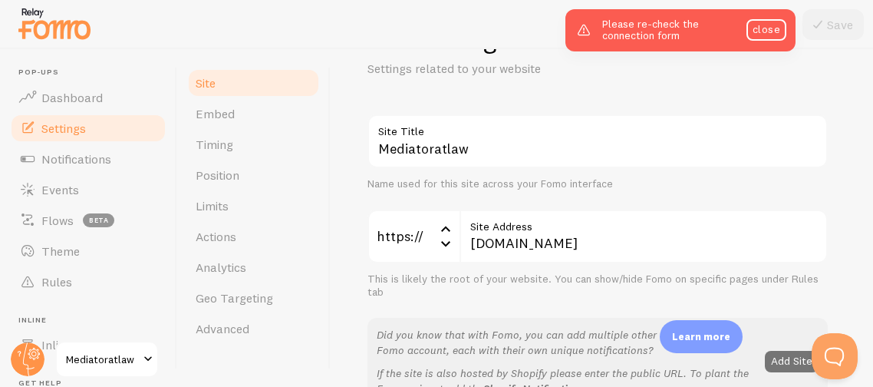
scroll to position [61, 0]
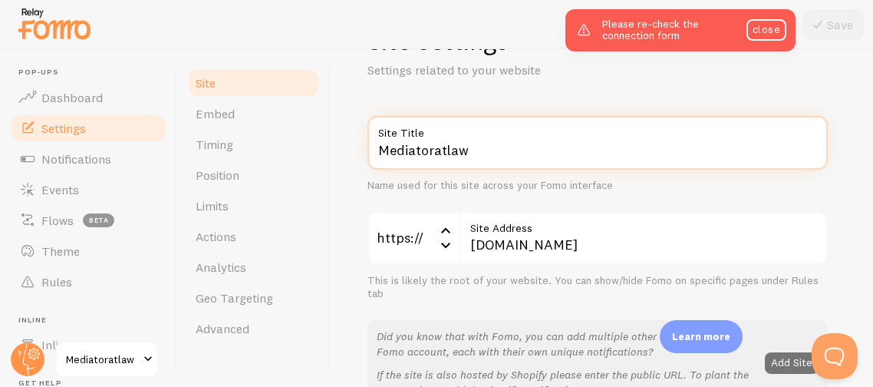
click at [469, 146] on input "Mediatoratlaw" at bounding box center [597, 143] width 460 height 54
type input "M"
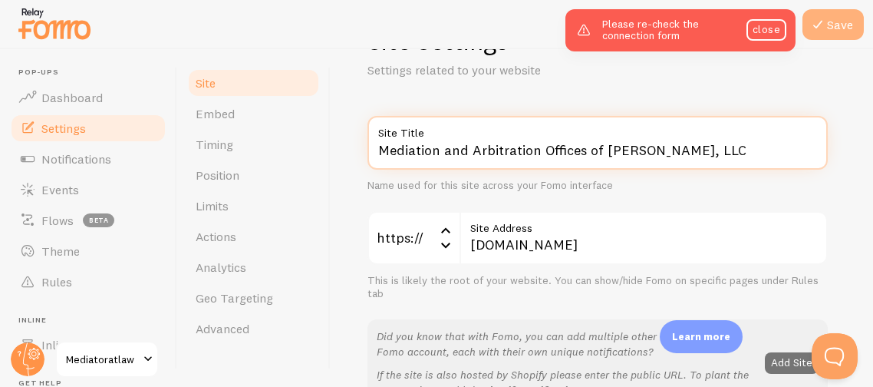
type input "Mediation and Arbitration Offices of [PERSON_NAME], LLC"
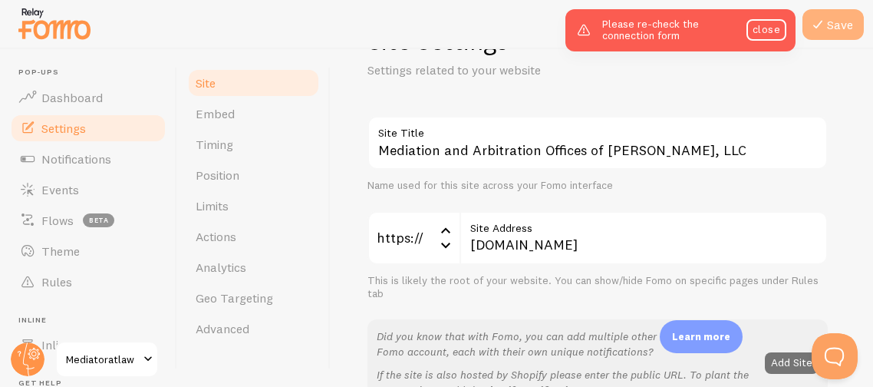
click at [838, 20] on button "Save" at bounding box center [832, 24] width 61 height 31
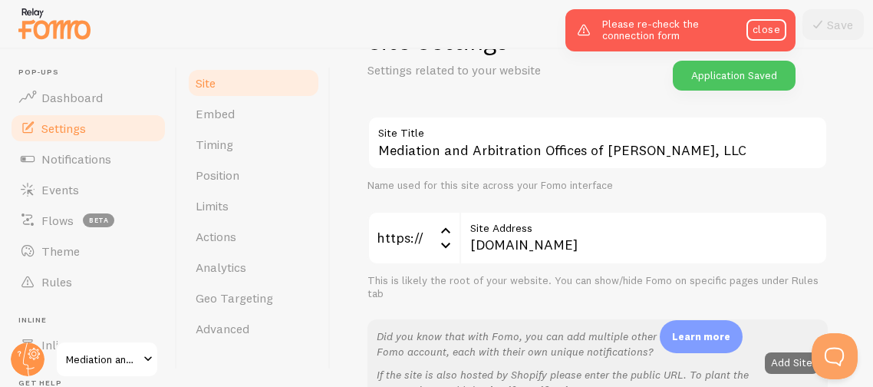
click at [739, 194] on div "Mediation and Arbitration Offices of [PERSON_NAME], LLC Site Title Name used fo…" at bounding box center [597, 261] width 460 height 291
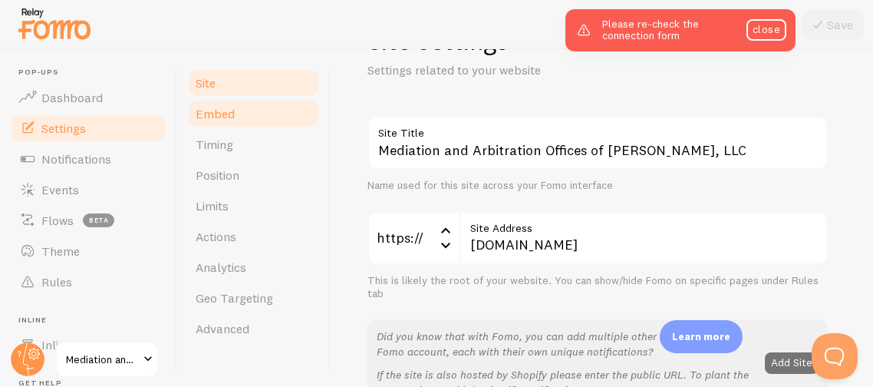
click at [249, 109] on link "Embed" at bounding box center [253, 113] width 134 height 31
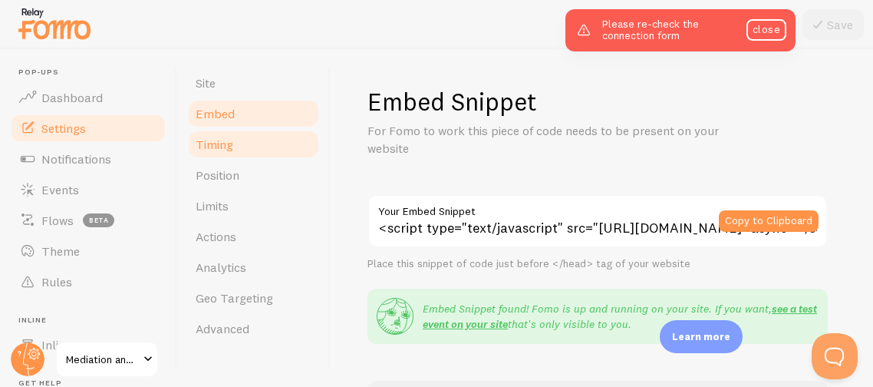
click at [225, 148] on span "Timing" at bounding box center [215, 144] width 38 height 15
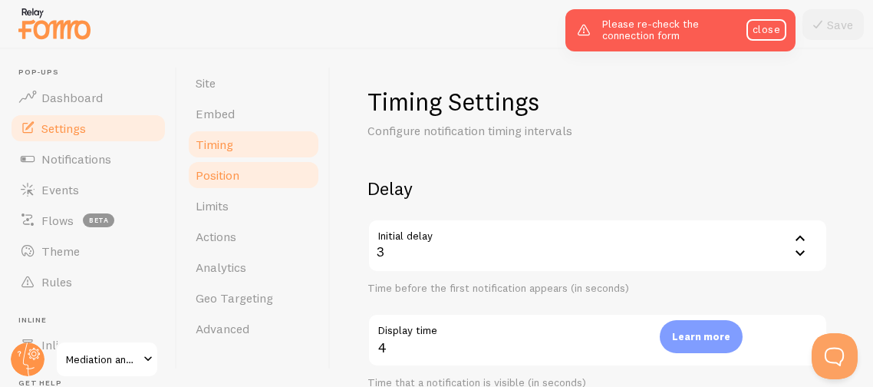
click at [231, 171] on span "Position" at bounding box center [218, 174] width 44 height 15
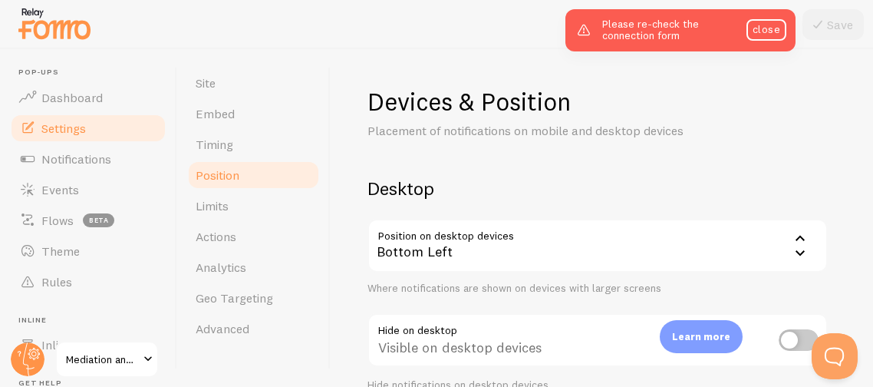
click at [340, 189] on div "Devices & Position Placement of notifications on mobile and desktop devices Des…" at bounding box center [602, 217] width 542 height 337
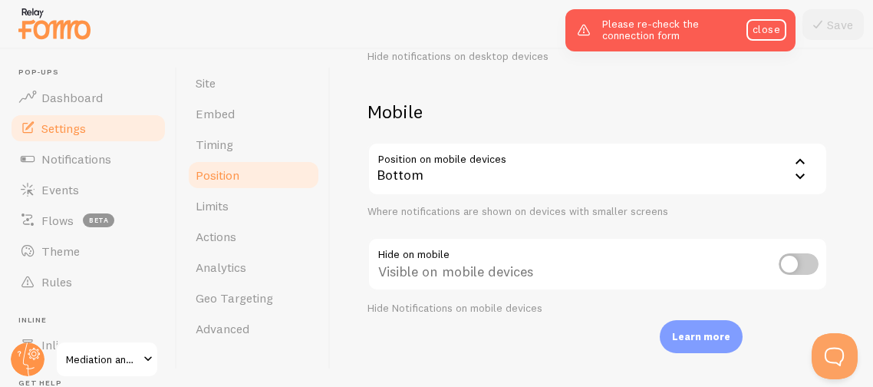
scroll to position [329, 0]
click at [222, 211] on span "Limits" at bounding box center [212, 205] width 33 height 15
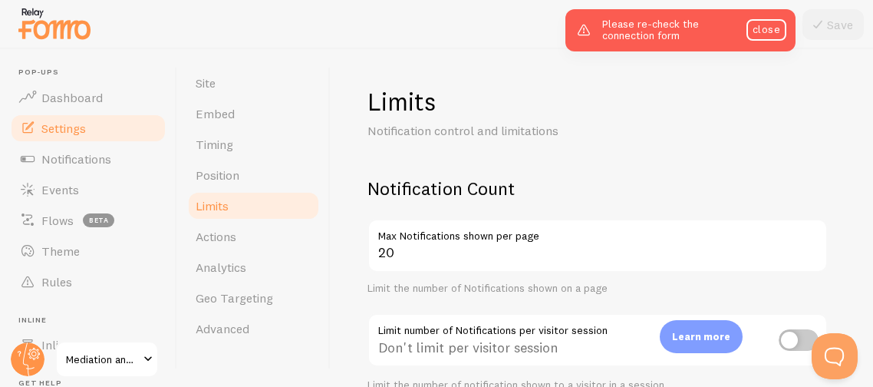
click at [619, 199] on h2 "Notification Count" at bounding box center [597, 188] width 460 height 24
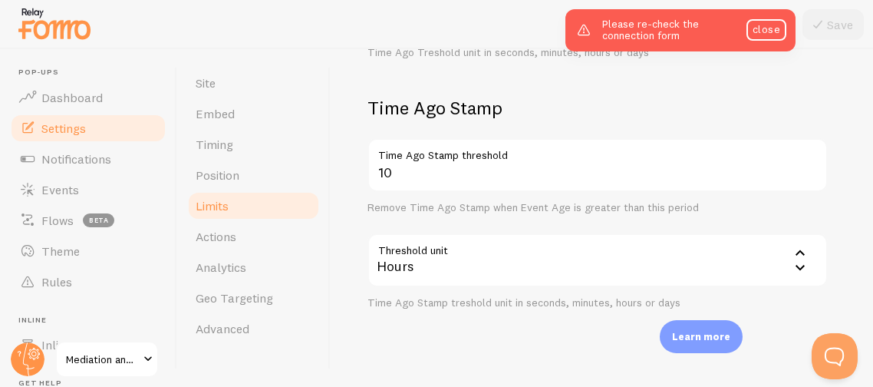
scroll to position [606, 0]
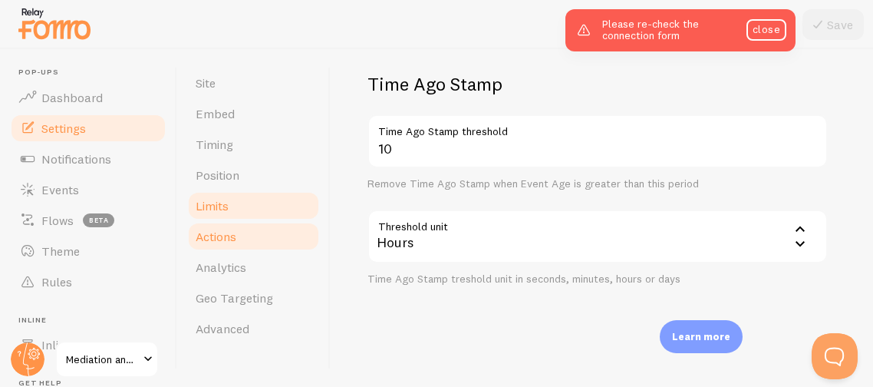
click at [236, 235] on span "Actions" at bounding box center [216, 236] width 41 height 15
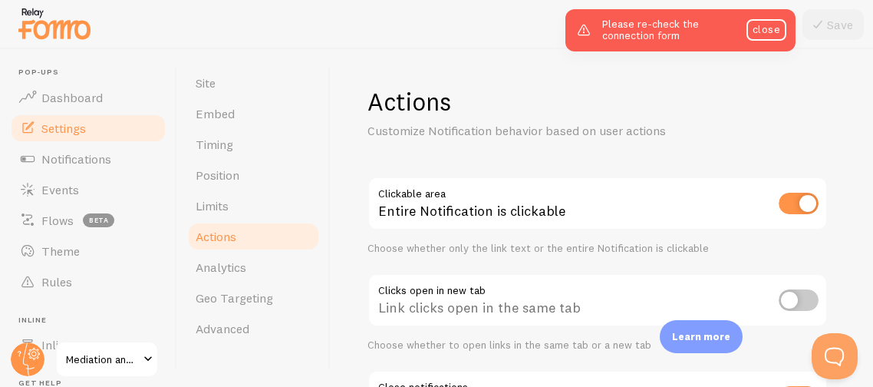
click at [845, 287] on div "Actions Customize Notification behavior based on user actions Clickable area En…" at bounding box center [602, 217] width 542 height 337
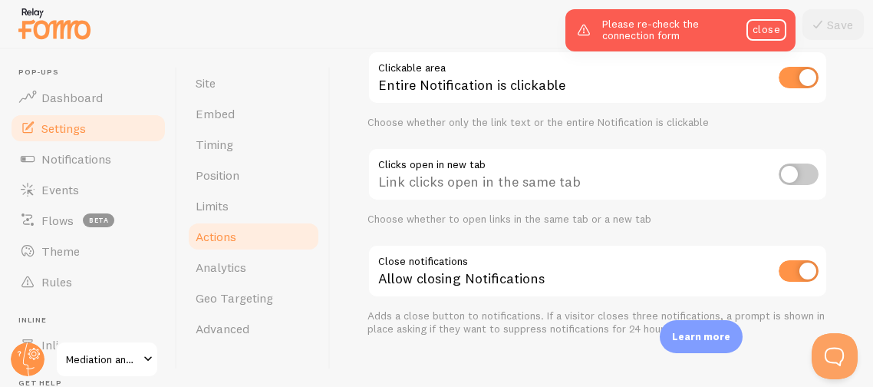
scroll to position [146, 0]
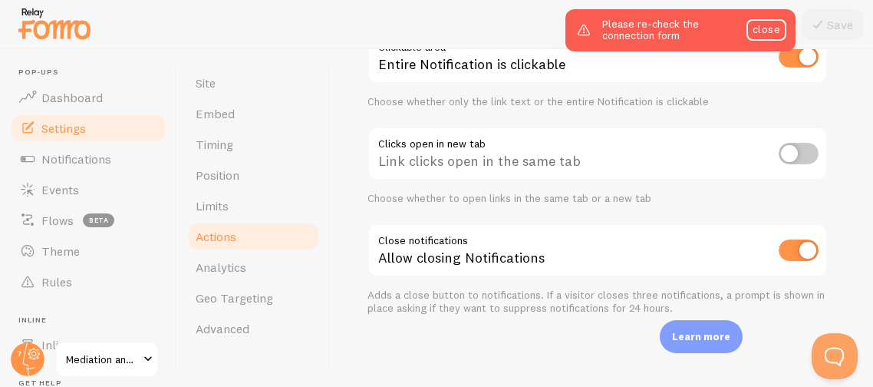
click at [801, 143] on input "checkbox" at bounding box center [798, 153] width 40 height 21
checkbox input "true"
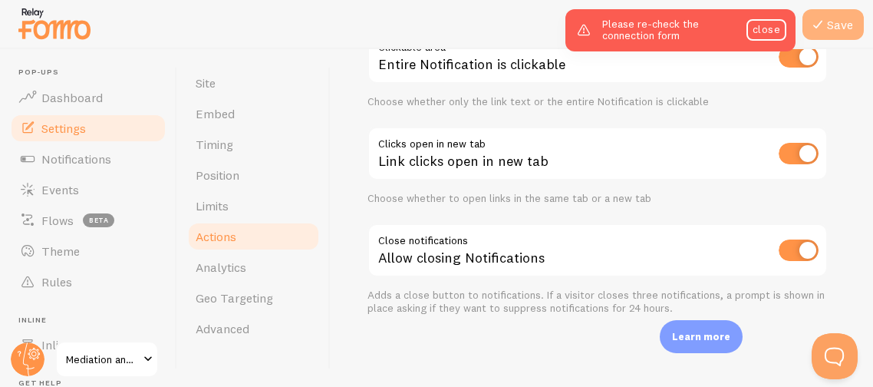
click at [841, 14] on button "Save" at bounding box center [832, 24] width 61 height 31
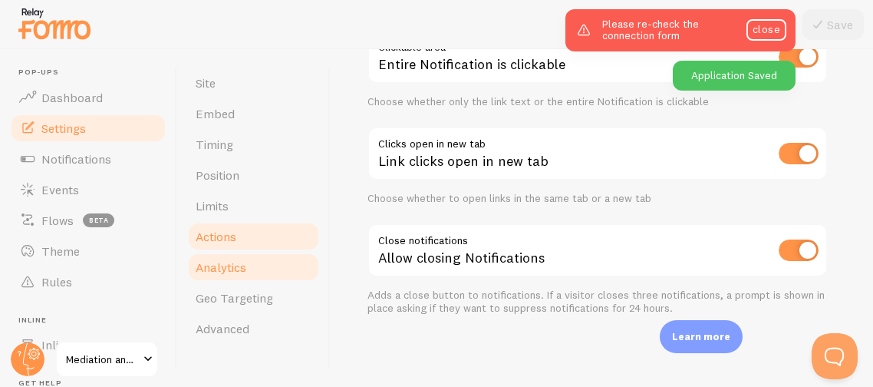
click at [219, 268] on span "Analytics" at bounding box center [221, 266] width 51 height 15
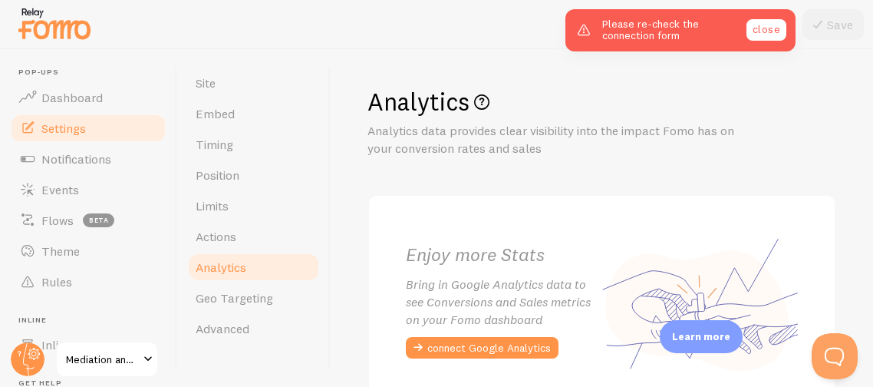
click at [775, 32] on link "close" at bounding box center [766, 29] width 40 height 21
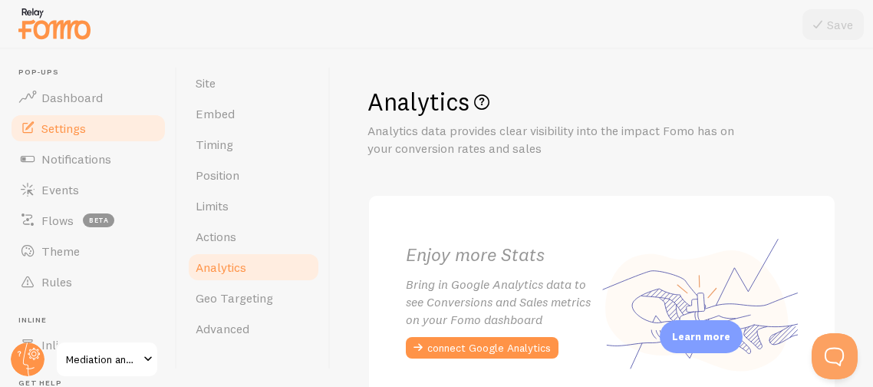
click at [760, 149] on div "Analytics Analytics data provides clear visibility into the impact Fomo has on …" at bounding box center [601, 121] width 469 height 71
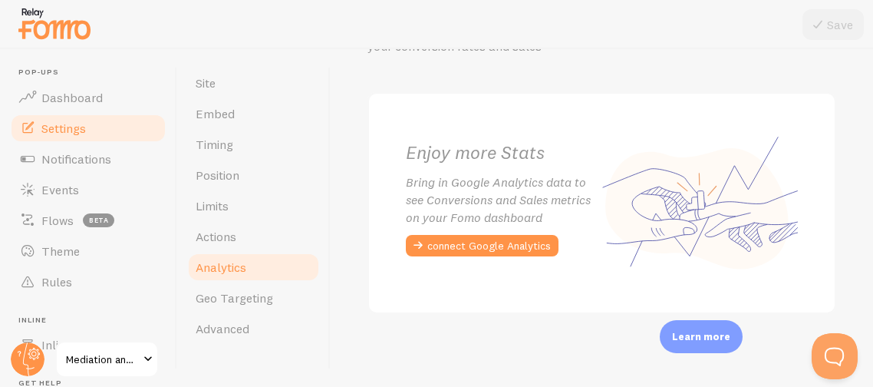
scroll to position [103, 0]
click at [508, 246] on button "connect Google Analytics" at bounding box center [482, 244] width 153 height 21
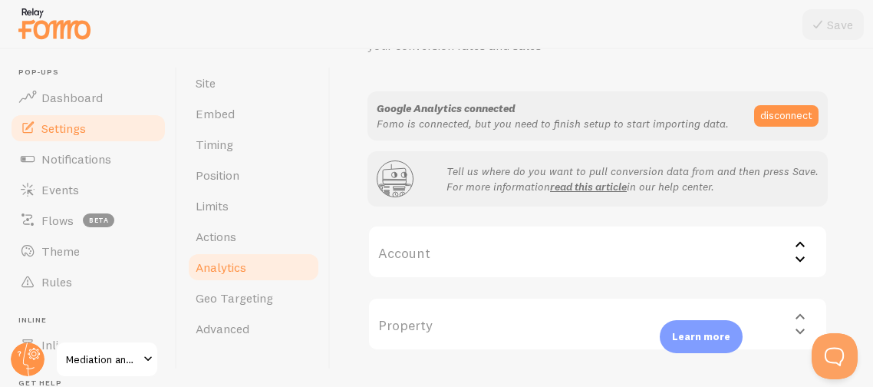
click at [858, 225] on div "Analytics Analytics data provides clear visibility into the impact Fomo has on …" at bounding box center [602, 217] width 542 height 337
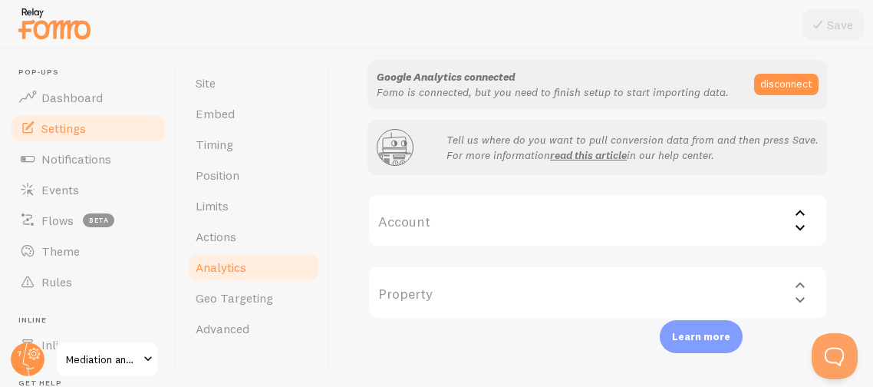
scroll to position [140, 0]
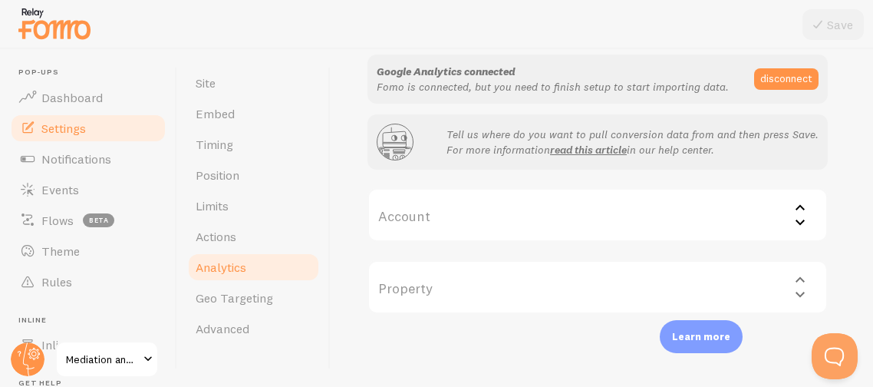
click at [798, 207] on icon at bounding box center [799, 206] width 9 height 5
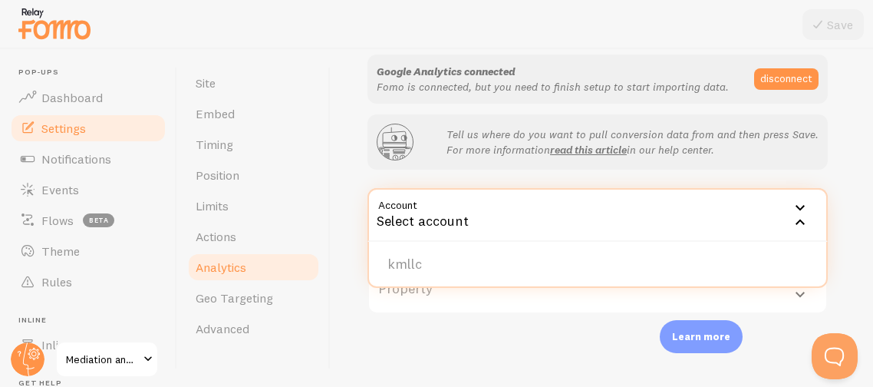
click at [799, 221] on icon at bounding box center [800, 221] width 18 height 18
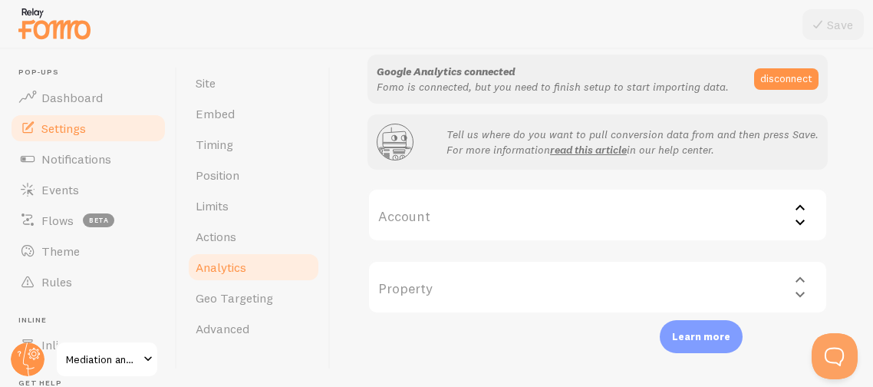
click at [798, 202] on icon at bounding box center [800, 207] width 18 height 18
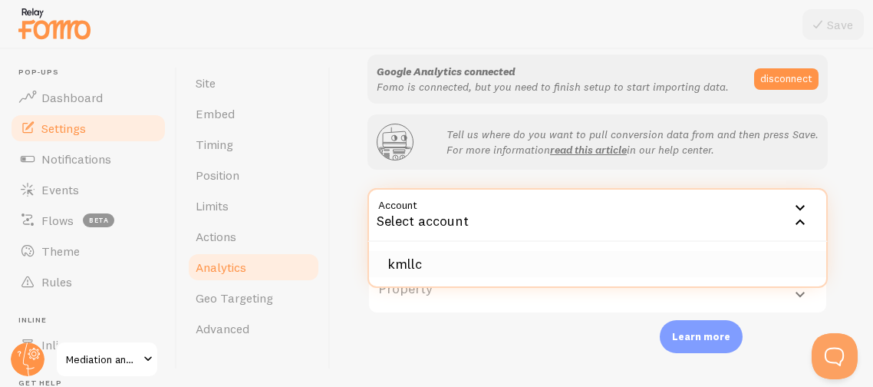
click at [426, 255] on li "kmllc" at bounding box center [597, 264] width 457 height 27
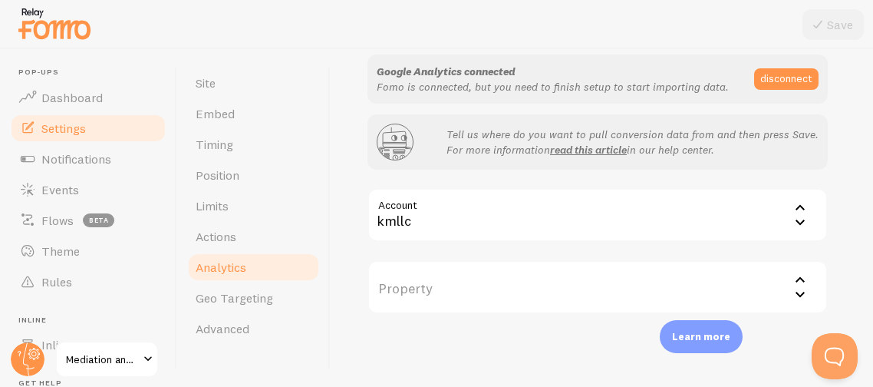
click at [496, 291] on label "Property" at bounding box center [597, 287] width 460 height 54
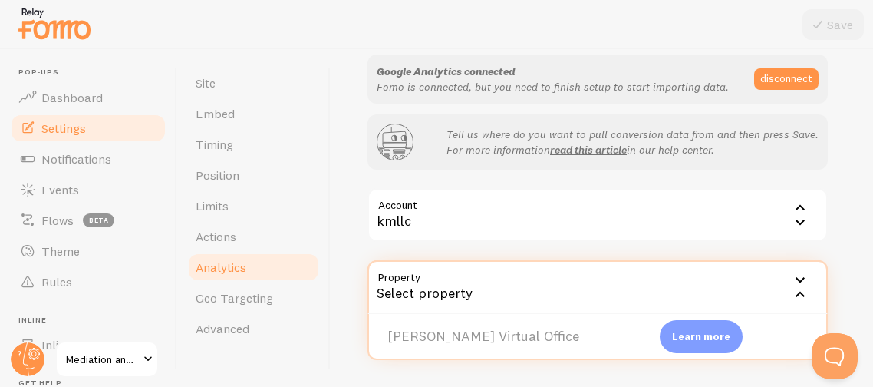
click at [801, 292] on icon at bounding box center [799, 293] width 9 height 5
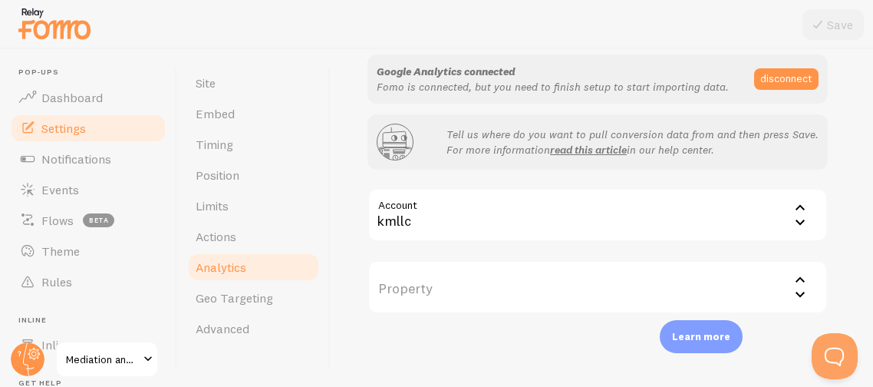
click at [797, 278] on icon at bounding box center [800, 279] width 18 height 18
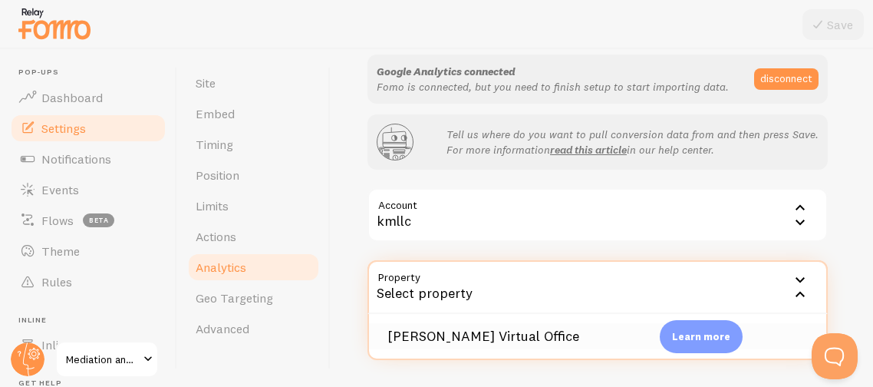
click at [495, 337] on li "[PERSON_NAME] Virtual Office" at bounding box center [597, 336] width 457 height 27
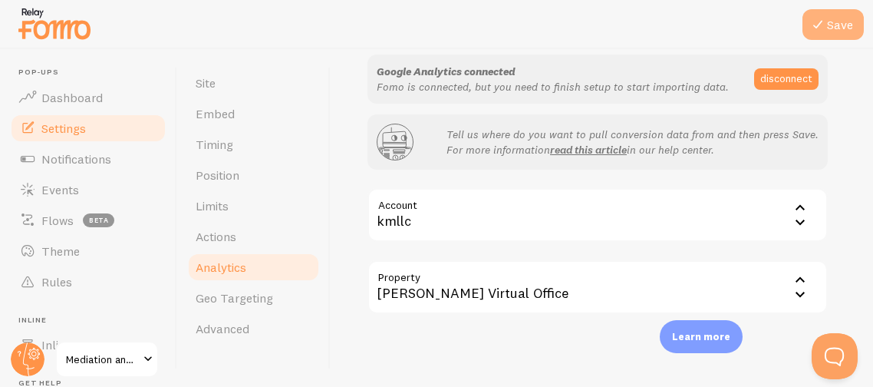
click at [838, 15] on button "Save" at bounding box center [832, 24] width 61 height 31
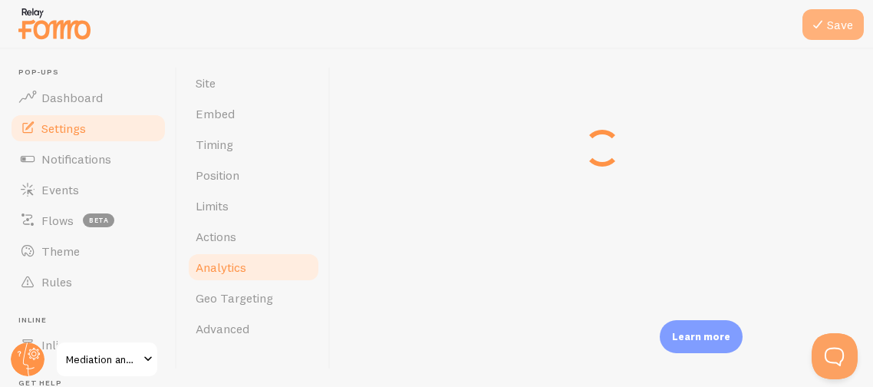
scroll to position [107, 0]
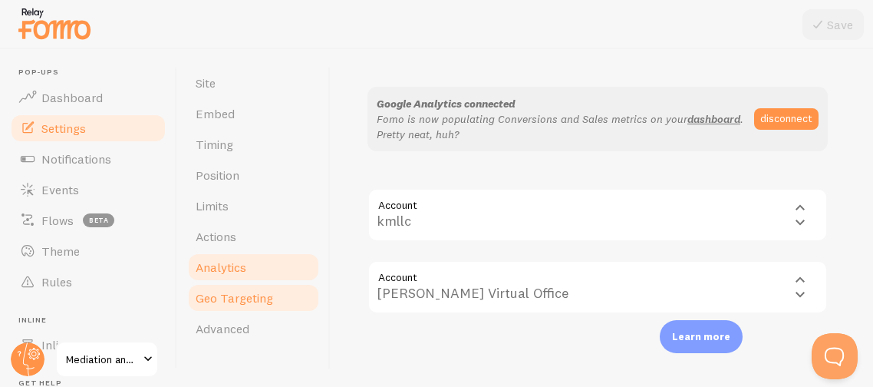
click at [263, 298] on span "Geo Targeting" at bounding box center [234, 297] width 77 height 15
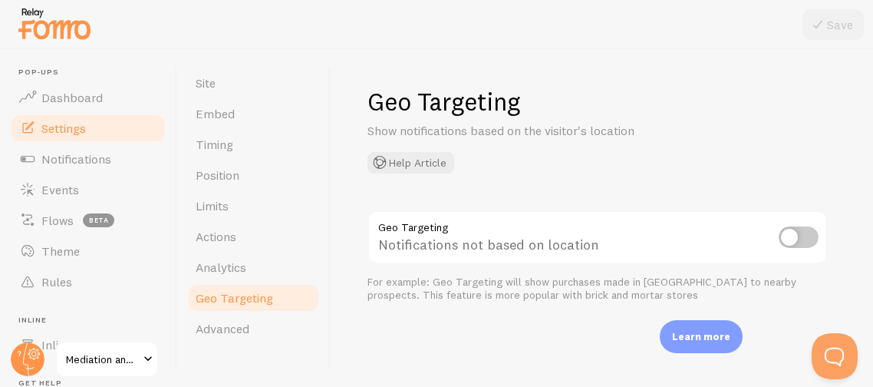
click at [811, 240] on input "checkbox" at bounding box center [798, 236] width 40 height 21
checkbox input "true"
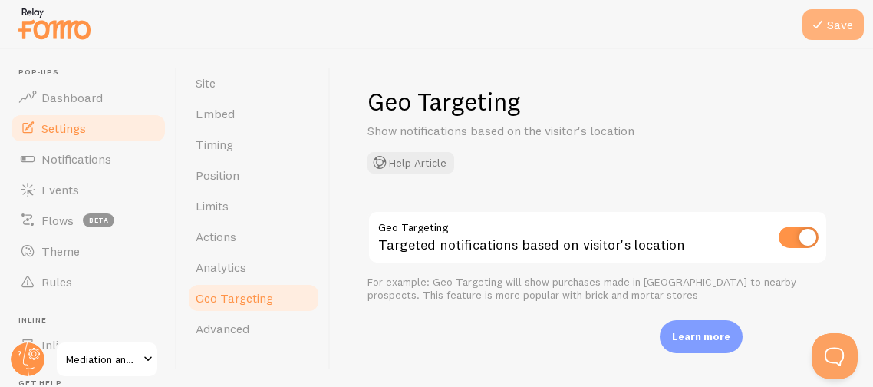
click at [845, 20] on button "Save" at bounding box center [832, 24] width 61 height 31
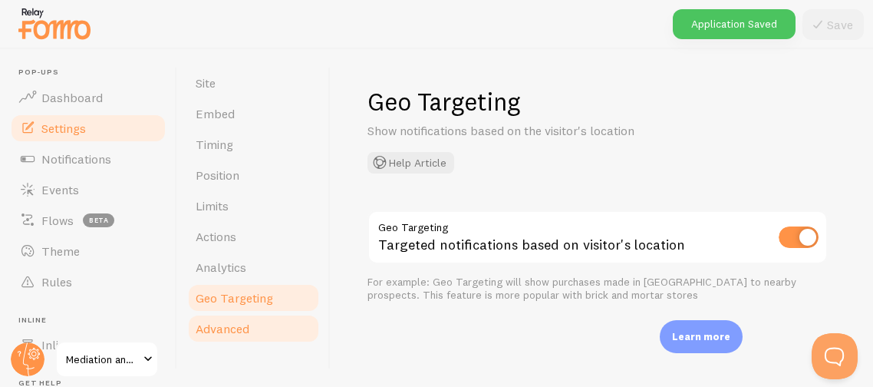
click at [237, 331] on span "Advanced" at bounding box center [223, 328] width 54 height 15
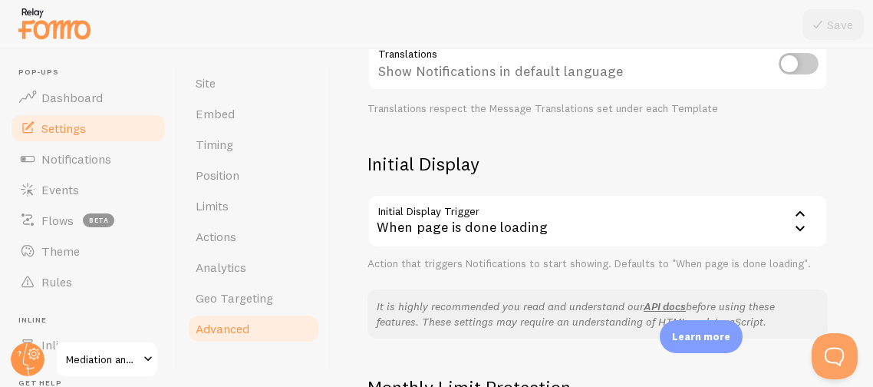
scroll to position [306, 0]
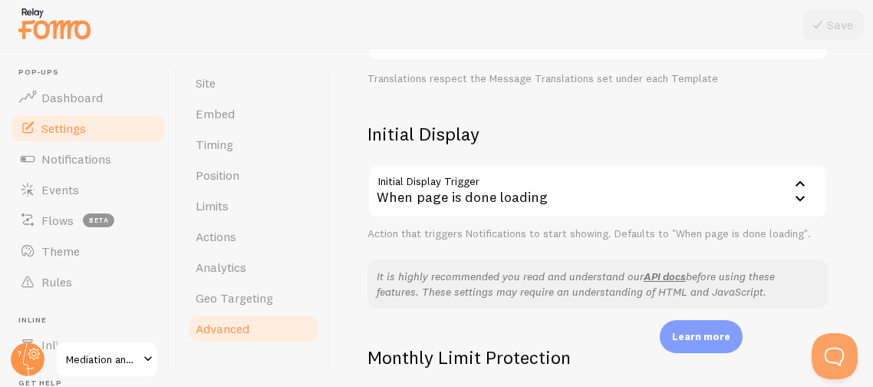
click at [801, 199] on icon at bounding box center [800, 198] width 18 height 18
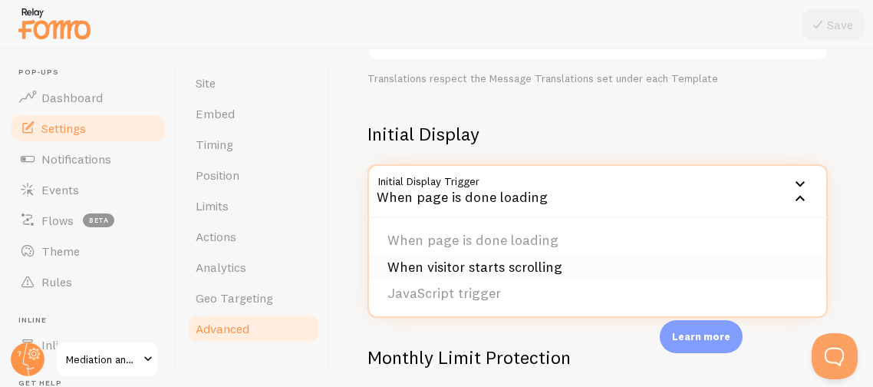
click at [744, 254] on li "When visitor starts scrolling" at bounding box center [597, 267] width 457 height 27
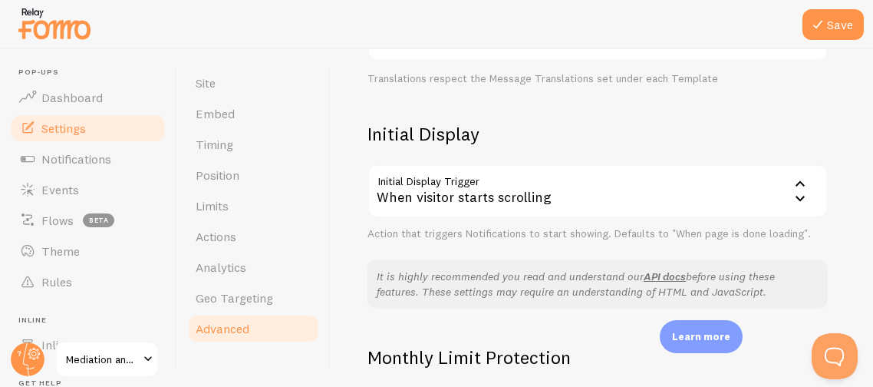
click at [837, 223] on div "Advanced Advanced options Language & Translations Help Article Language en Engl…" at bounding box center [602, 217] width 542 height 337
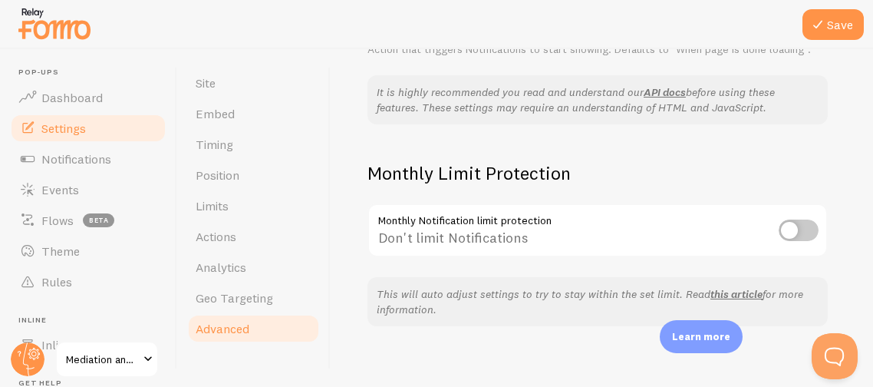
scroll to position [502, 0]
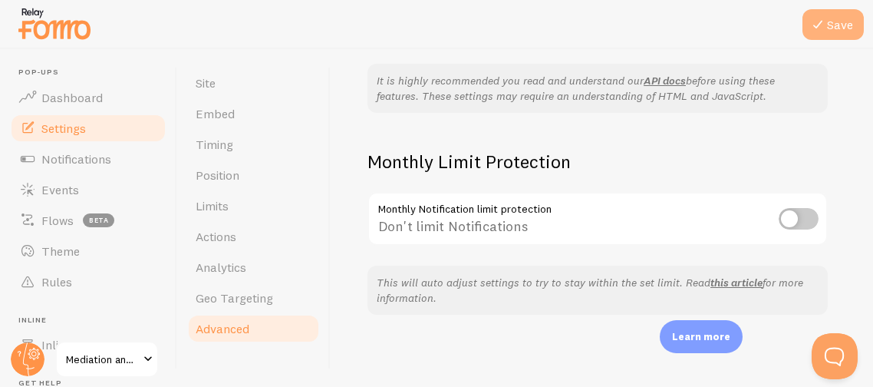
click at [824, 19] on icon at bounding box center [817, 24] width 18 height 18
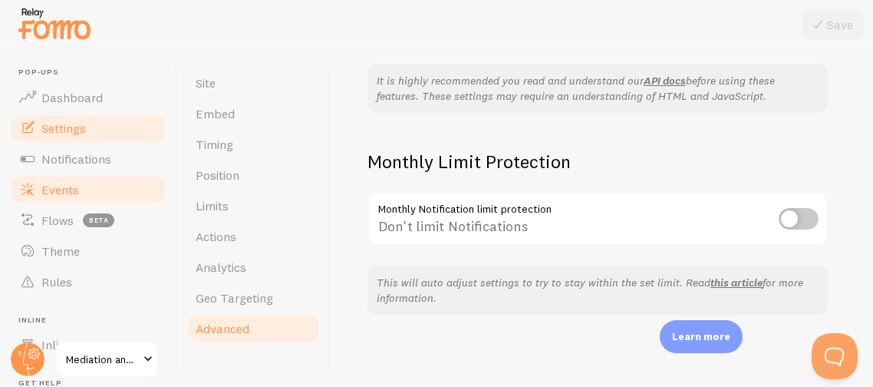
click at [48, 183] on span "Events" at bounding box center [60, 189] width 38 height 15
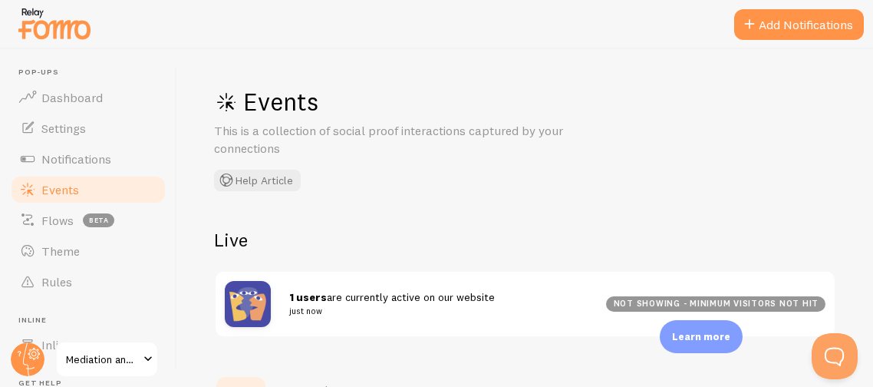
click at [673, 216] on div "Events This is a collection of social proof interactions captured by your conne…" at bounding box center [525, 217] width 696 height 337
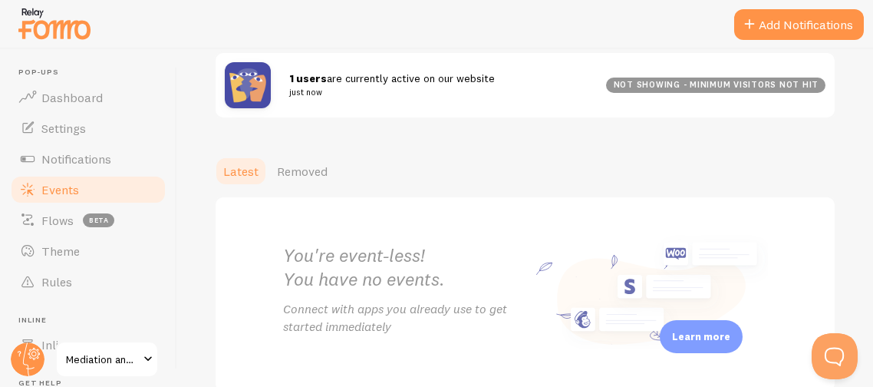
scroll to position [295, 0]
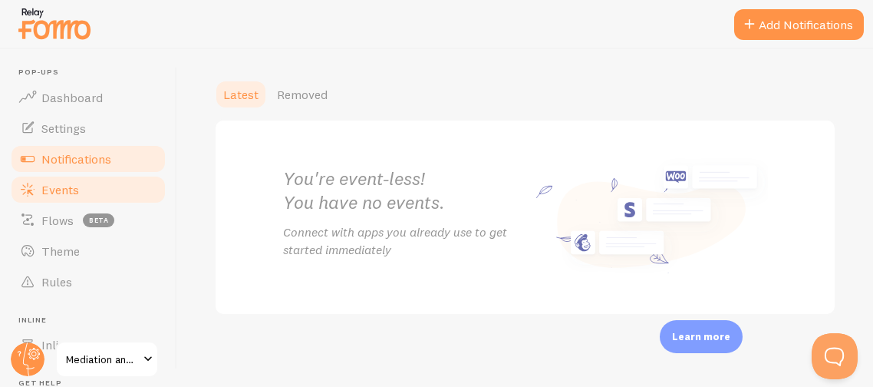
click at [43, 156] on span "Notifications" at bounding box center [76, 158] width 70 height 15
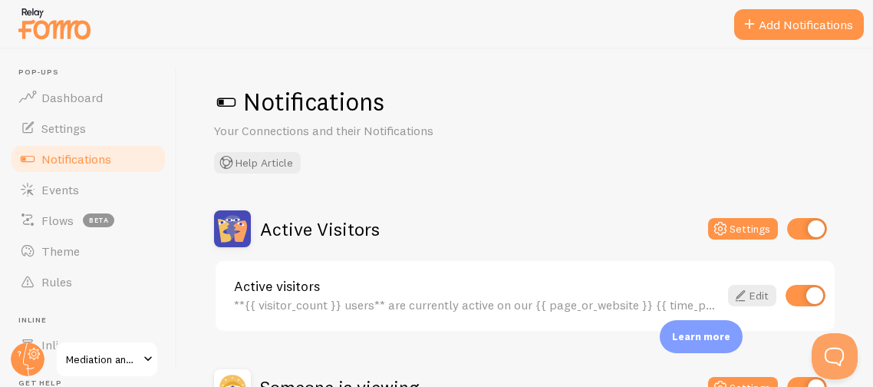
click at [497, 189] on div "Notifications Your Connections and their Notifications Help Article Active Visi…" at bounding box center [525, 217] width 696 height 337
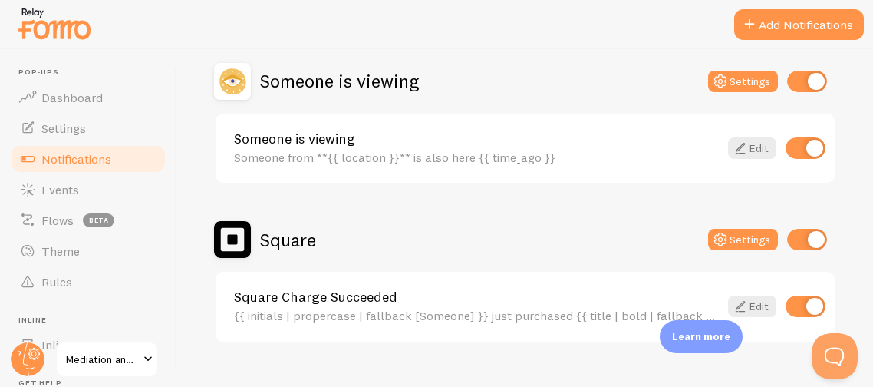
scroll to position [334, 0]
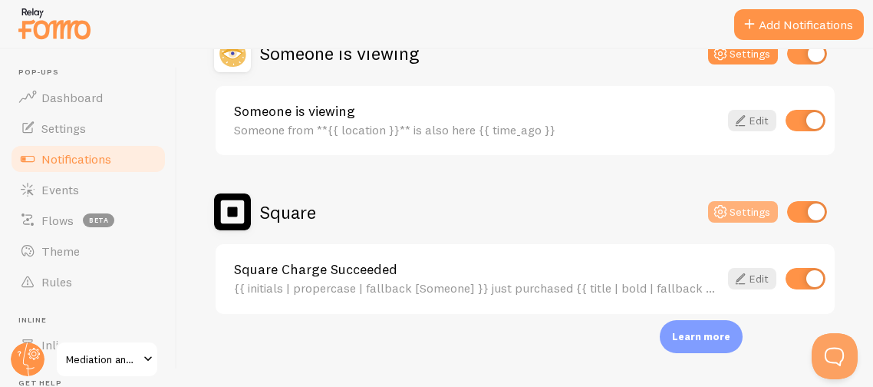
click at [732, 207] on button "Settings" at bounding box center [743, 211] width 70 height 21
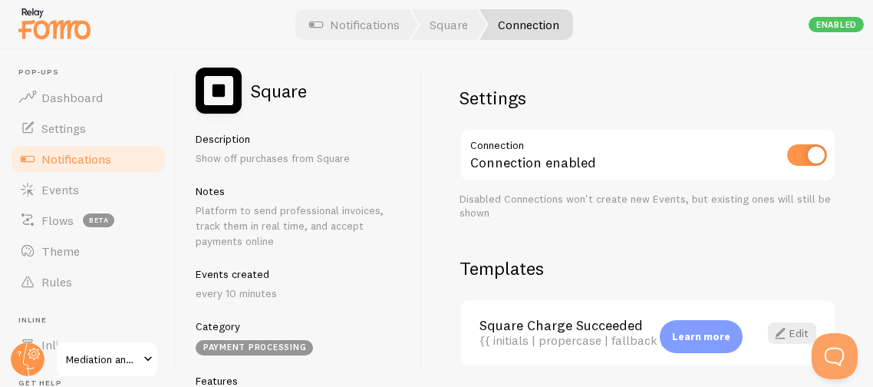
click at [671, 234] on div "Settings Connection Connection enabled Disabled Connections won't create new Ev…" at bounding box center [648, 217] width 450 height 337
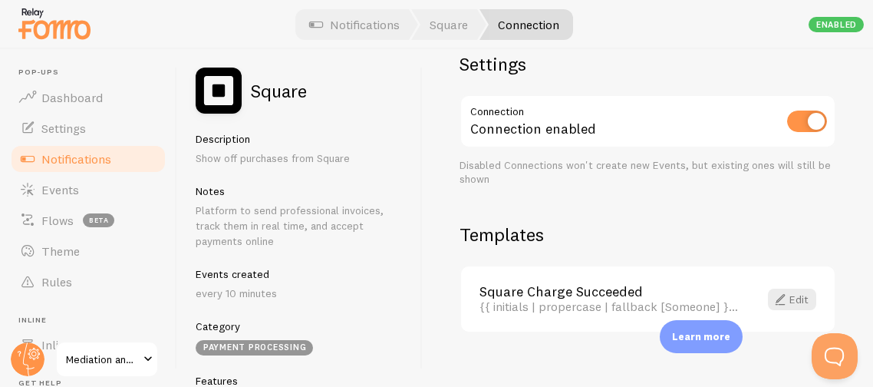
scroll to position [52, 0]
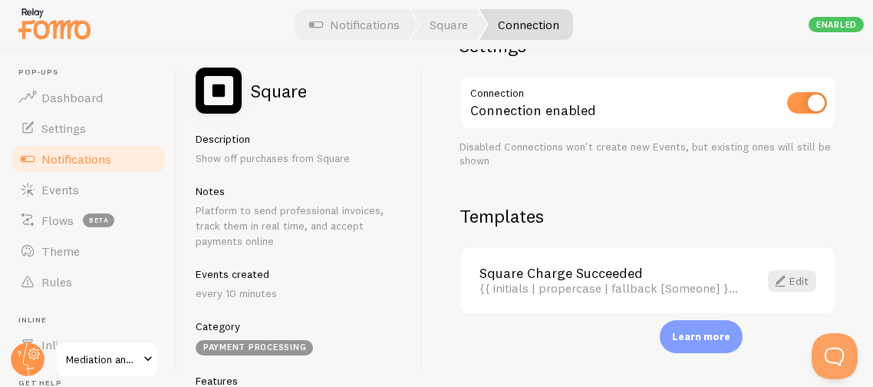
click at [430, 330] on div "Settings Connection Connection enabled Disabled Connections won't create new Ev…" at bounding box center [648, 217] width 450 height 337
click at [441, 341] on div "Settings Connection Connection enabled Disabled Connections won't create new Ev…" at bounding box center [648, 217] width 450 height 337
click at [798, 276] on link "Edit" at bounding box center [792, 280] width 48 height 21
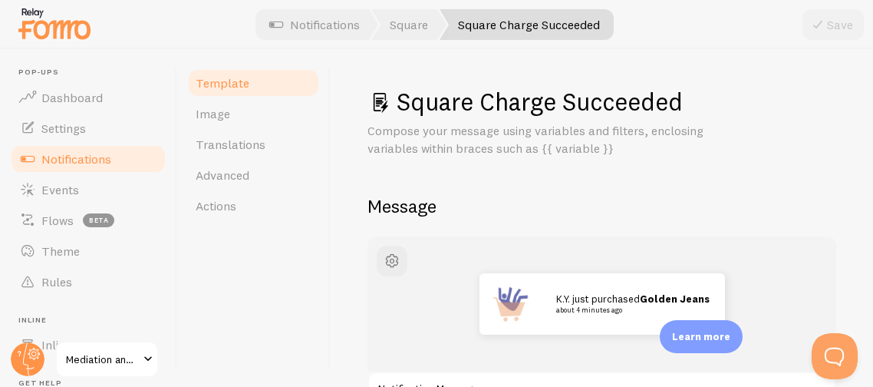
click at [775, 261] on div "K.Y. just purchased Golden Jeans about 4 minutes ago" at bounding box center [601, 303] width 469 height 135
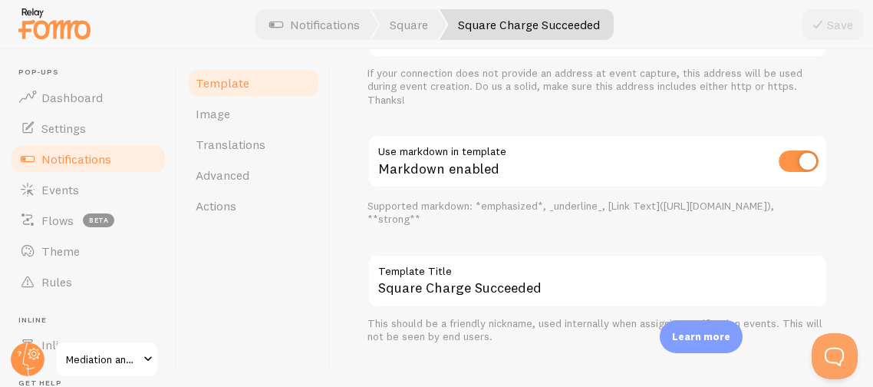
scroll to position [818, 0]
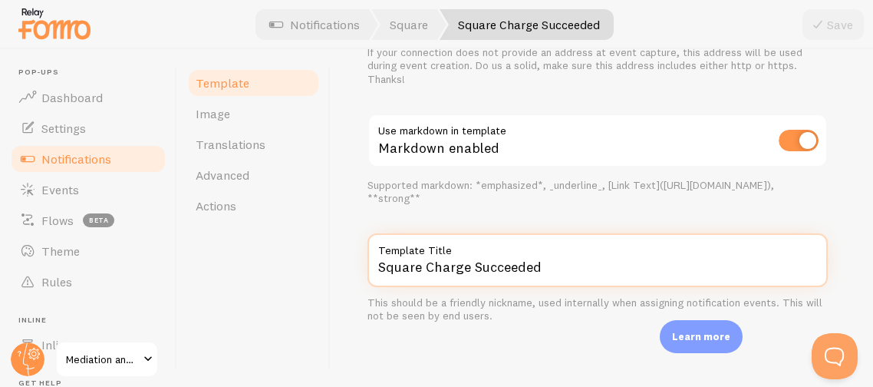
click at [706, 260] on input "Square Charge Succeeded" at bounding box center [597, 260] width 460 height 54
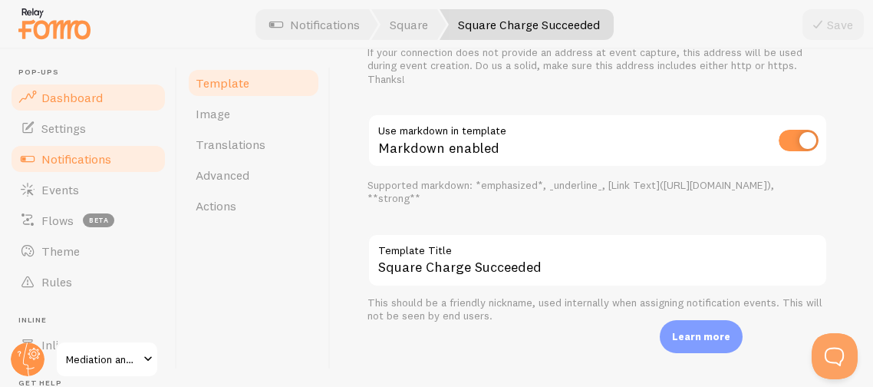
click at [64, 93] on span "Dashboard" at bounding box center [71, 97] width 61 height 15
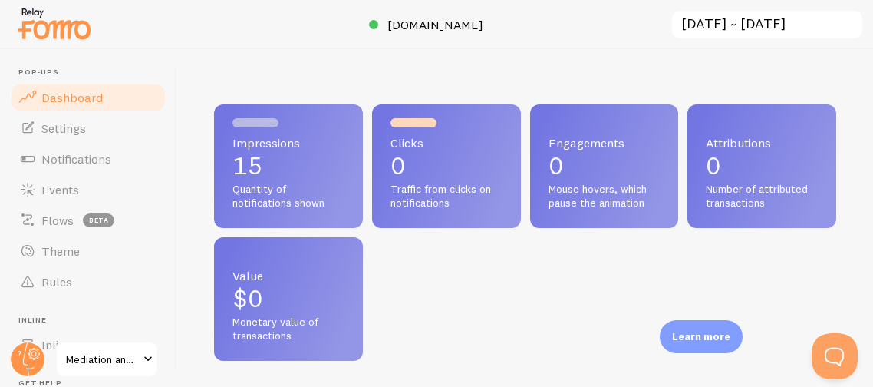
scroll to position [403, 621]
